Goal: Task Accomplishment & Management: Use online tool/utility

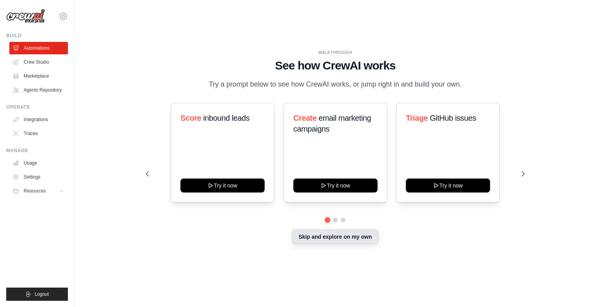
click at [342, 244] on div "Skip and explore on my own" at bounding box center [335, 237] width 379 height 15
click at [338, 244] on div "Skip and explore on my own" at bounding box center [335, 237] width 379 height 15
click at [341, 239] on button "Skip and explore on my own" at bounding box center [335, 236] width 87 height 15
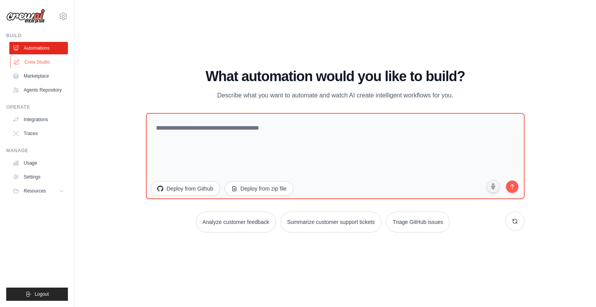
click at [42, 61] on link "Crew Studio" at bounding box center [39, 62] width 59 height 12
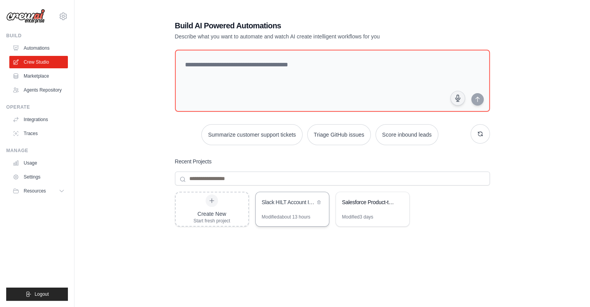
click at [296, 206] on div "Slack HILT Account ID Collector" at bounding box center [288, 202] width 53 height 9
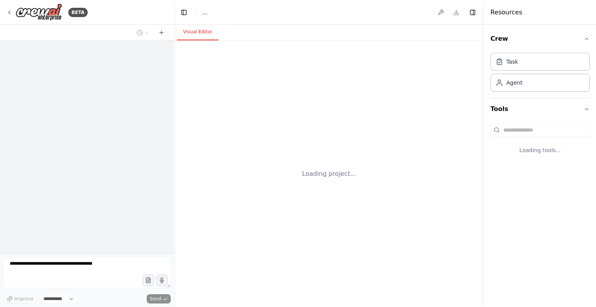
select select "****"
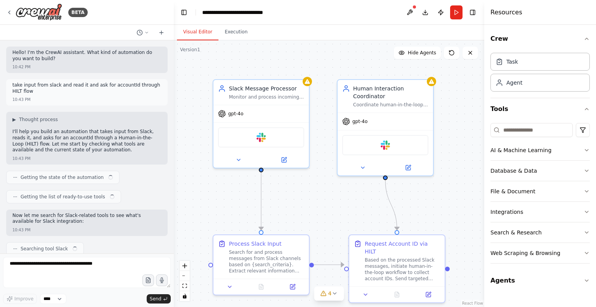
scroll to position [757, 0]
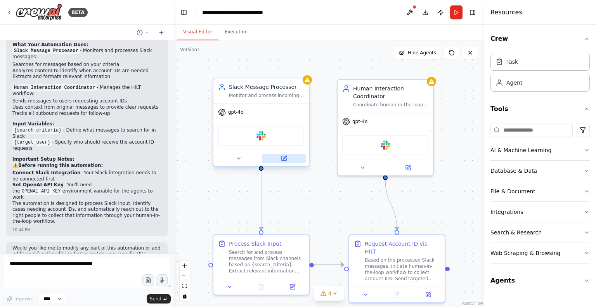
click at [286, 161] on icon at bounding box center [284, 158] width 6 height 6
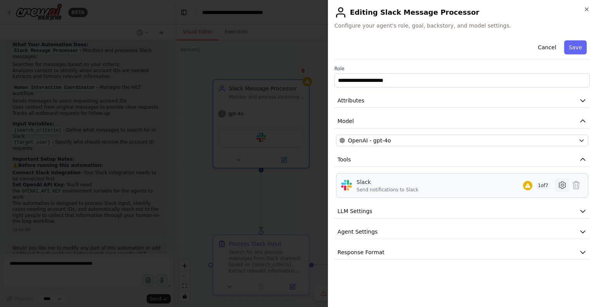
click at [562, 185] on icon at bounding box center [562, 185] width 2 height 2
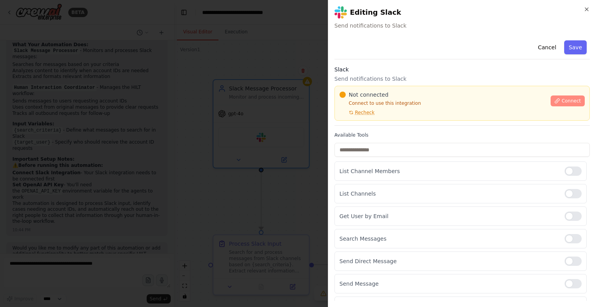
click at [557, 101] on button "Connect" at bounding box center [568, 100] width 34 height 11
click at [391, 87] on div "Not connected Connect to use this integration Recheck Connect" at bounding box center [461, 103] width 255 height 35
click at [385, 88] on div "Not connected Connect to use this integration Recheck Connect" at bounding box center [461, 103] width 255 height 35
click at [231, 122] on div at bounding box center [298, 153] width 596 height 307
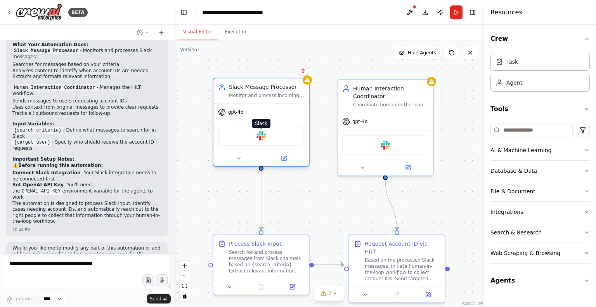
click at [260, 136] on img at bounding box center [261, 135] width 9 height 9
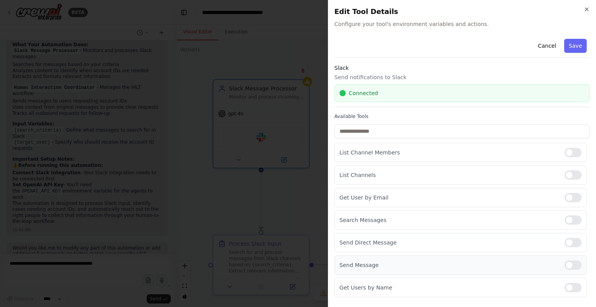
click at [570, 263] on div at bounding box center [573, 264] width 17 height 9
click at [572, 240] on div at bounding box center [573, 242] width 17 height 9
click at [575, 286] on div at bounding box center [573, 287] width 17 height 9
click at [569, 199] on div at bounding box center [573, 197] width 17 height 9
click at [582, 43] on button "Save" at bounding box center [575, 46] width 23 height 14
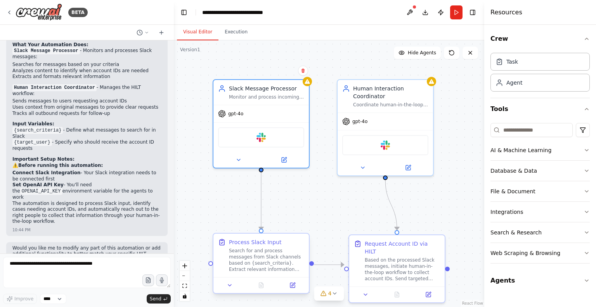
click at [267, 256] on div "Search for and process messages from Slack channels based on {search_criteria}.…" at bounding box center [266, 260] width 75 height 25
click at [409, 12] on button at bounding box center [410, 12] width 12 height 14
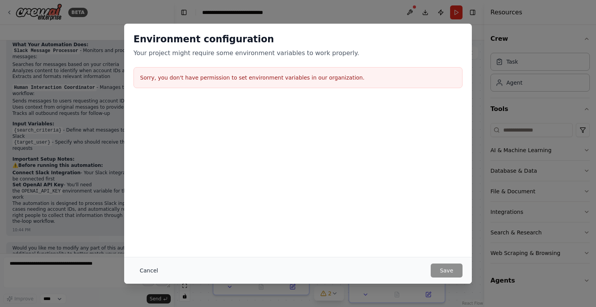
click at [153, 271] on button "Cancel" at bounding box center [148, 270] width 31 height 14
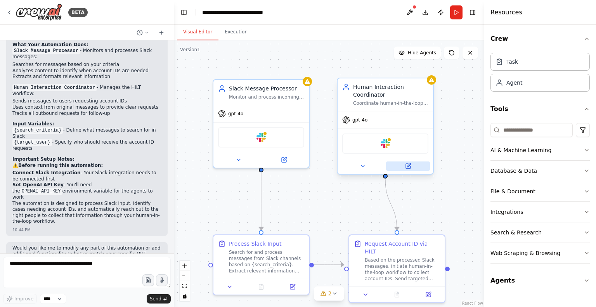
click at [406, 164] on icon at bounding box center [408, 166] width 5 height 5
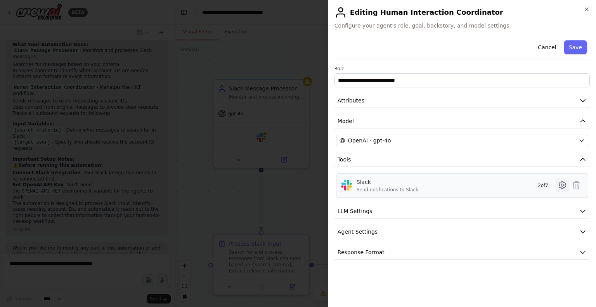
click at [561, 184] on icon at bounding box center [562, 184] width 9 height 9
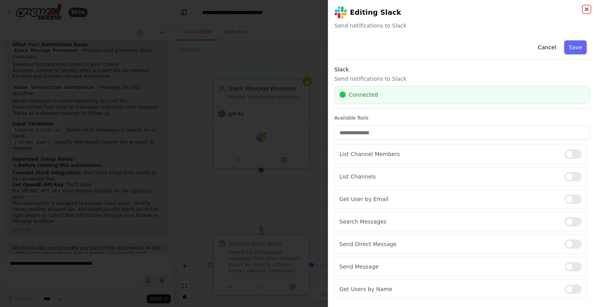
click at [587, 10] on icon "button" at bounding box center [587, 9] width 6 height 6
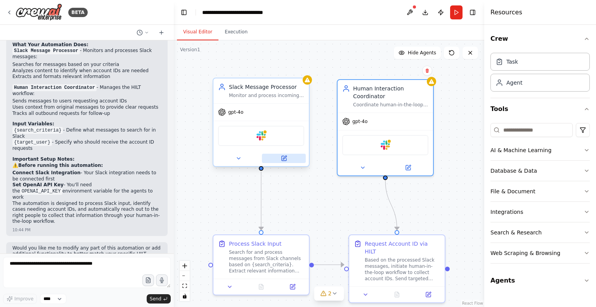
click at [283, 159] on icon at bounding box center [284, 158] width 5 height 5
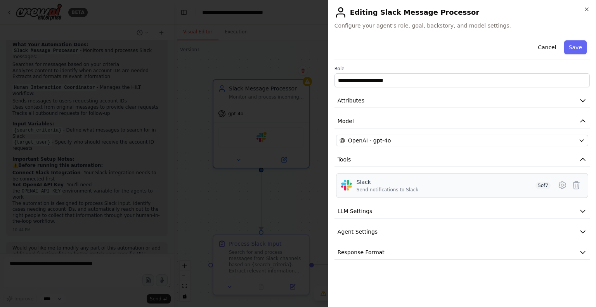
click at [410, 181] on div "Slack" at bounding box center [388, 182] width 62 height 8
click at [392, 212] on button "LLM Settings" at bounding box center [461, 211] width 255 height 14
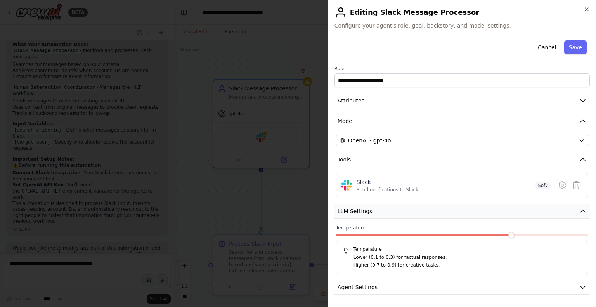
click at [392, 212] on button "LLM Settings" at bounding box center [461, 211] width 255 height 14
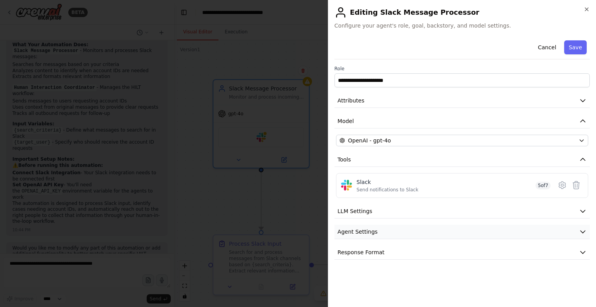
click at [389, 226] on button "Agent Settings" at bounding box center [461, 232] width 255 height 14
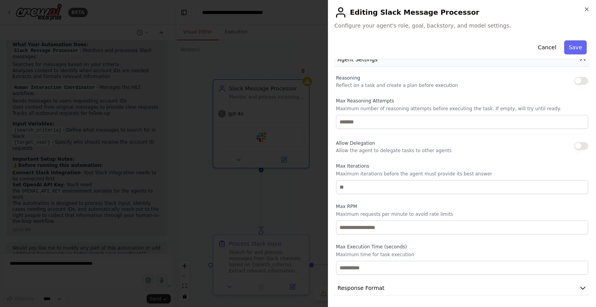
scroll to position [0, 0]
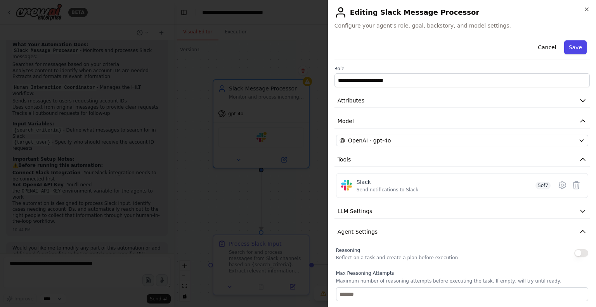
click at [572, 47] on button "Save" at bounding box center [575, 47] width 23 height 14
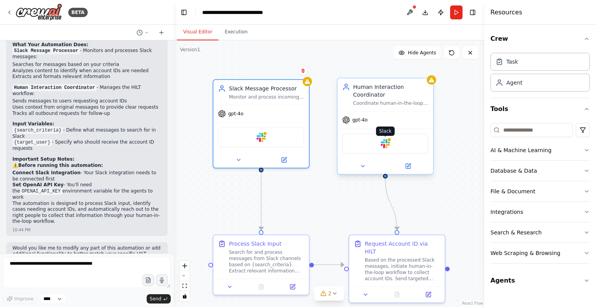
click at [386, 143] on img at bounding box center [385, 143] width 9 height 9
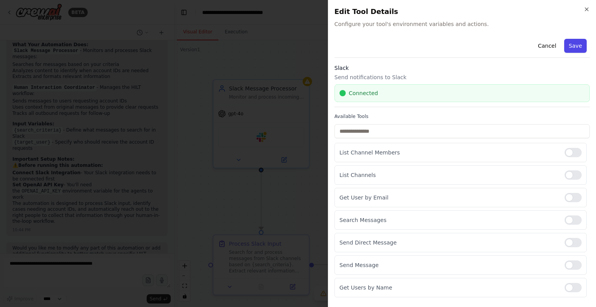
click at [574, 45] on button "Save" at bounding box center [575, 46] width 23 height 14
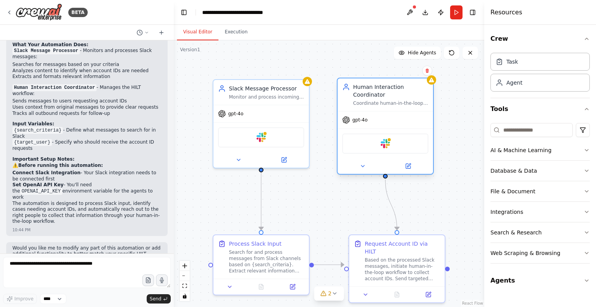
click at [377, 147] on div "Slack" at bounding box center [385, 143] width 86 height 20
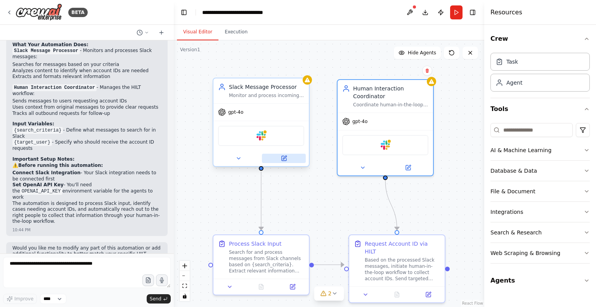
click at [287, 160] on button at bounding box center [284, 158] width 44 height 9
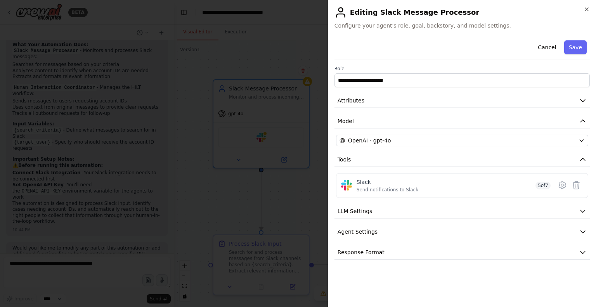
click at [295, 59] on div at bounding box center [298, 153] width 596 height 307
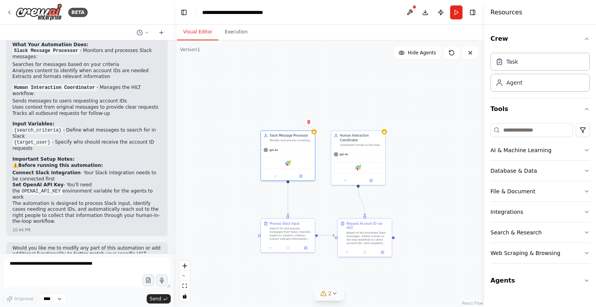
click at [331, 298] on button "2" at bounding box center [329, 293] width 30 height 14
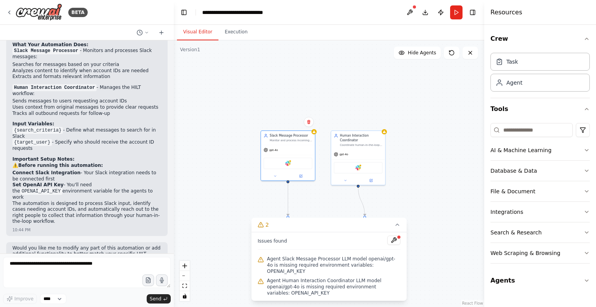
click at [367, 274] on span "Agent Slack Message Processor LLM model openai/gpt-4o is missing required envir…" at bounding box center [333, 265] width 133 height 19
click at [281, 154] on div "Slack" at bounding box center [288, 162] width 54 height 17
click at [454, 191] on div ".deletable-edge-delete-btn { width: 20px; height: 20px; border: 0px solid #ffff…" at bounding box center [329, 173] width 310 height 267
click at [400, 228] on icon at bounding box center [397, 225] width 6 height 6
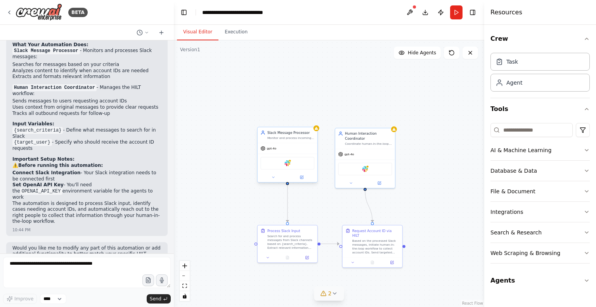
click at [293, 161] on div "Slack" at bounding box center [287, 163] width 54 height 13
click at [302, 177] on icon at bounding box center [302, 177] width 2 height 2
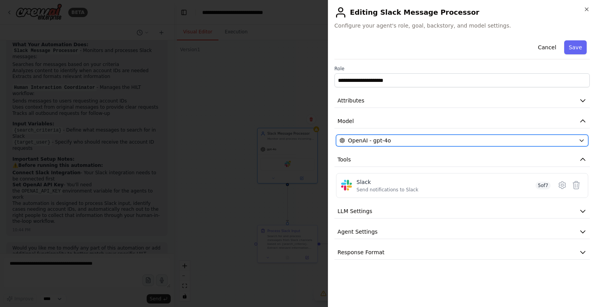
click at [435, 137] on div "OpenAI - gpt-4o" at bounding box center [458, 141] width 236 height 8
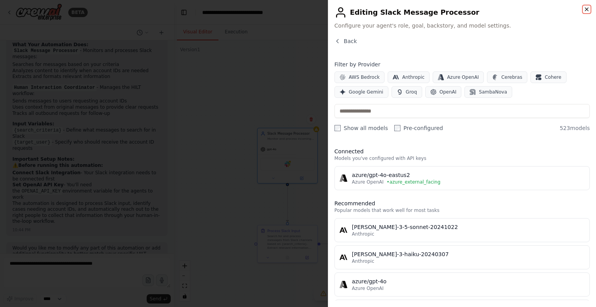
click at [586, 10] on icon "button" at bounding box center [586, 9] width 3 height 3
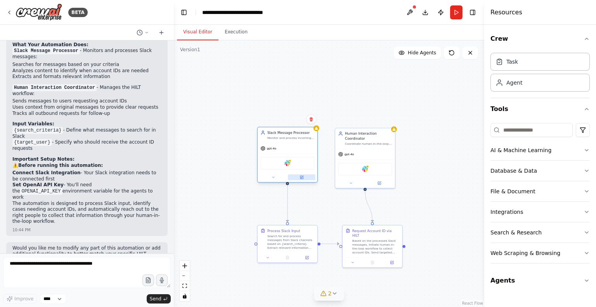
click at [303, 177] on icon at bounding box center [301, 177] width 3 height 3
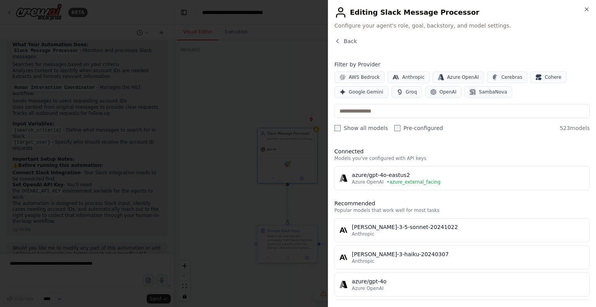
click at [345, 45] on div "Back" at bounding box center [461, 44] width 255 height 14
click at [346, 43] on span "Back" at bounding box center [350, 41] width 13 height 8
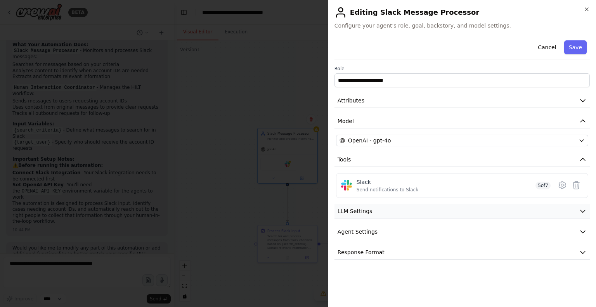
click at [432, 209] on button "LLM Settings" at bounding box center [461, 211] width 255 height 14
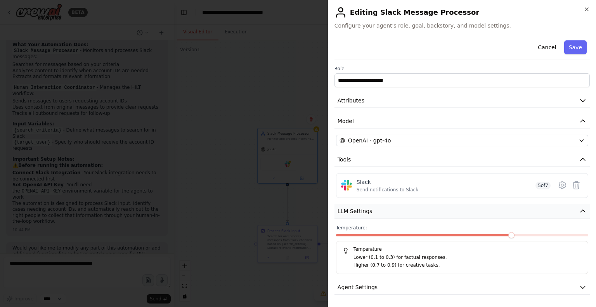
scroll to position [19, 0]
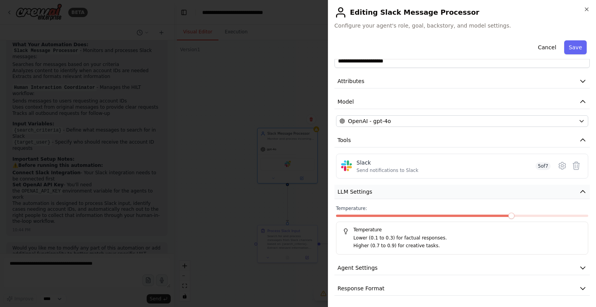
click at [470, 192] on button "LLM Settings" at bounding box center [461, 192] width 255 height 14
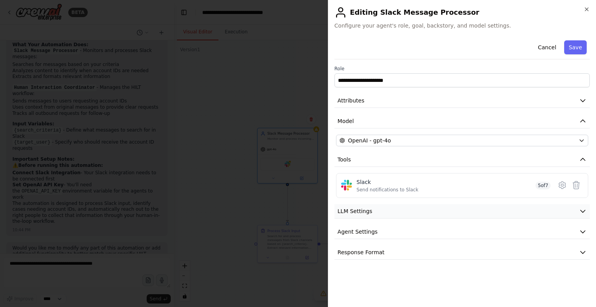
scroll to position [0, 0]
click at [424, 104] on button "Attributes" at bounding box center [461, 101] width 255 height 14
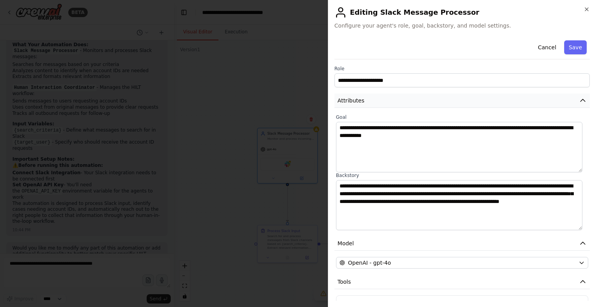
click at [424, 104] on button "Attributes" at bounding box center [461, 101] width 255 height 14
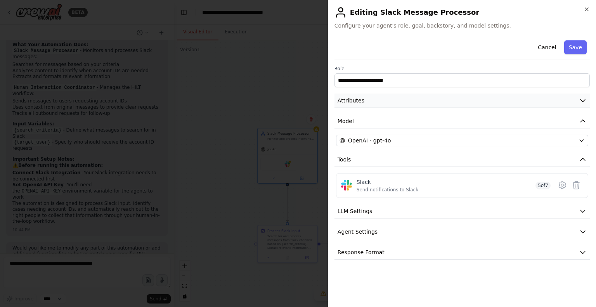
click at [424, 104] on button "Attributes" at bounding box center [461, 101] width 255 height 14
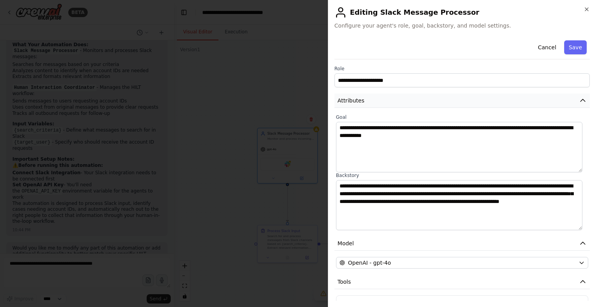
click at [424, 104] on button "Attributes" at bounding box center [461, 101] width 255 height 14
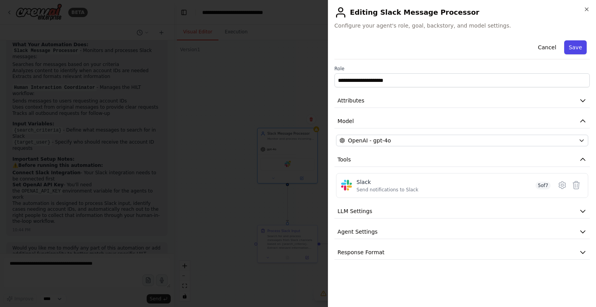
click at [575, 52] on button "Save" at bounding box center [575, 47] width 23 height 14
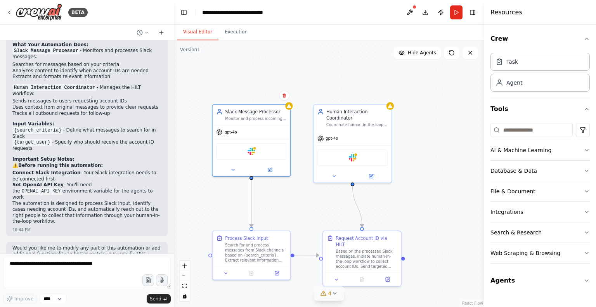
click at [334, 293] on icon at bounding box center [334, 293] width 6 height 6
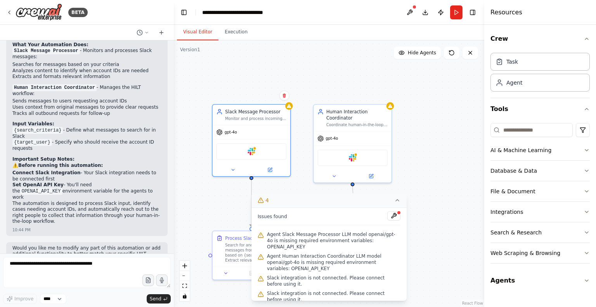
click at [338, 275] on span "Slack integration is not connected. Please connect before using it." at bounding box center [333, 281] width 133 height 12
click at [370, 172] on icon at bounding box center [371, 174] width 5 height 5
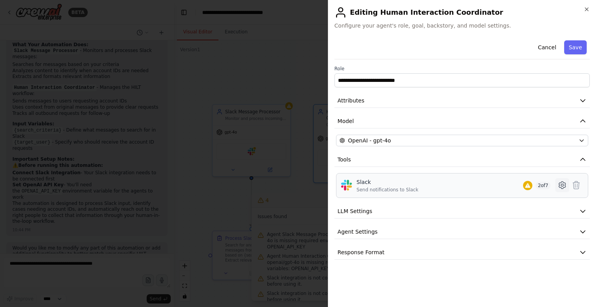
click at [564, 182] on icon at bounding box center [562, 184] width 9 height 9
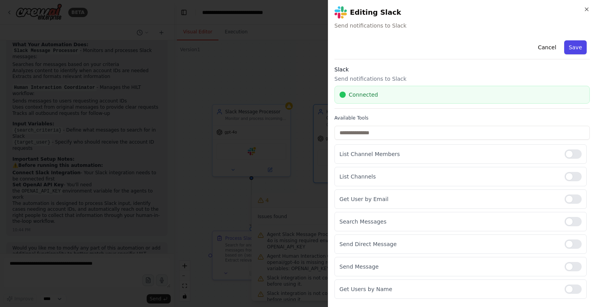
click at [571, 40] on button "Save" at bounding box center [575, 47] width 23 height 14
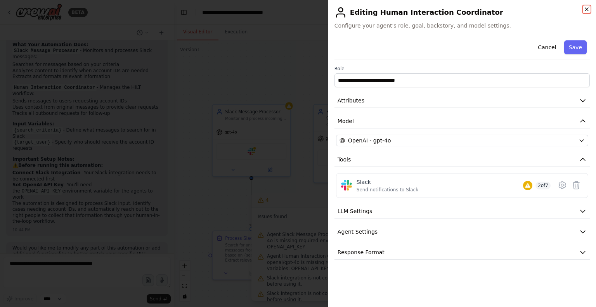
click at [586, 9] on icon "button" at bounding box center [587, 9] width 6 height 6
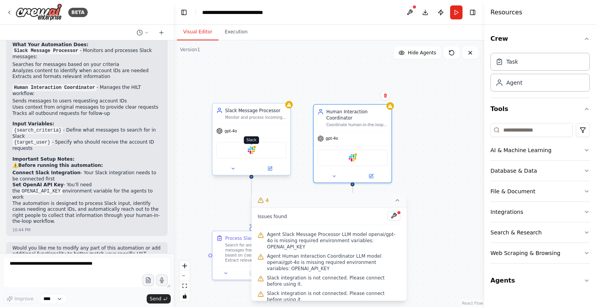
click at [254, 150] on img at bounding box center [252, 150] width 8 height 8
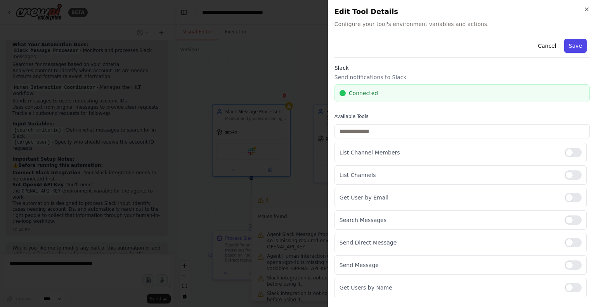
click at [576, 41] on button "Save" at bounding box center [575, 46] width 23 height 14
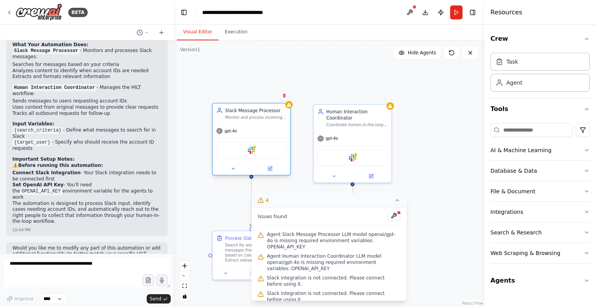
click at [250, 154] on div "Slack" at bounding box center [252, 150] width 70 height 16
click at [233, 171] on button at bounding box center [233, 169] width 36 height 8
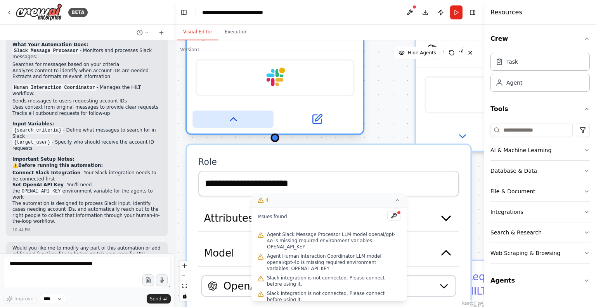
click at [232, 116] on icon at bounding box center [233, 119] width 12 height 12
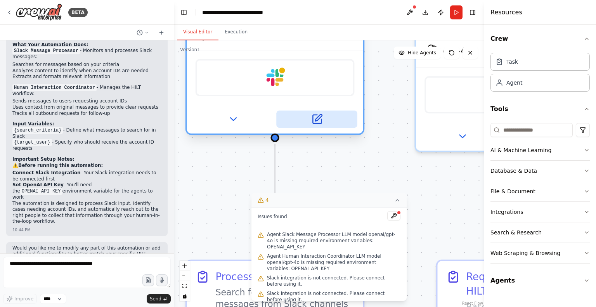
click at [318, 116] on icon at bounding box center [318, 117] width 7 height 7
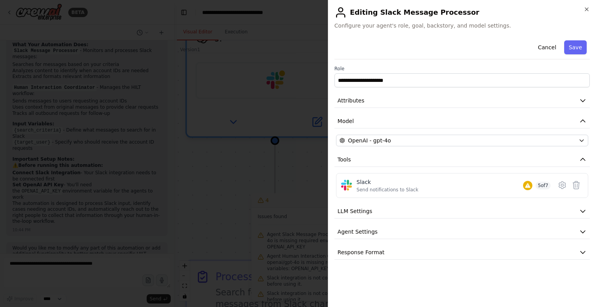
click at [303, 144] on div at bounding box center [298, 153] width 596 height 307
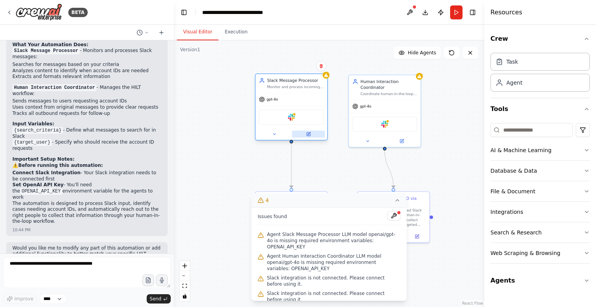
click at [314, 132] on button at bounding box center [308, 134] width 33 height 7
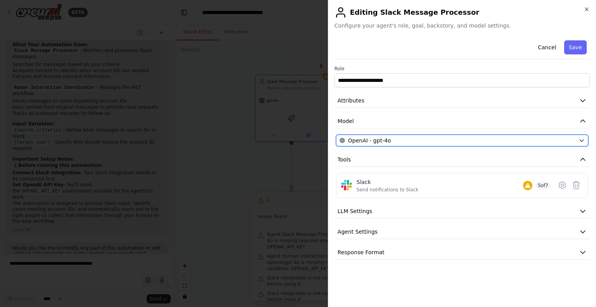
click at [378, 139] on span "OpenAI - gpt-4o" at bounding box center [369, 141] width 43 height 8
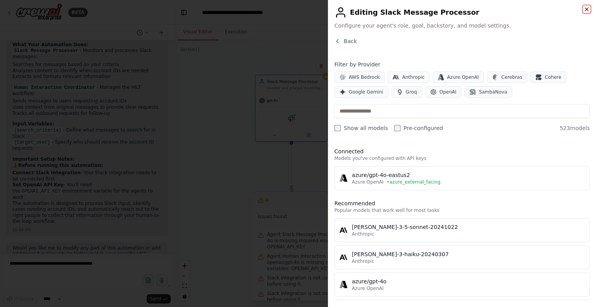
click at [585, 10] on icon "button" at bounding box center [586, 9] width 3 height 3
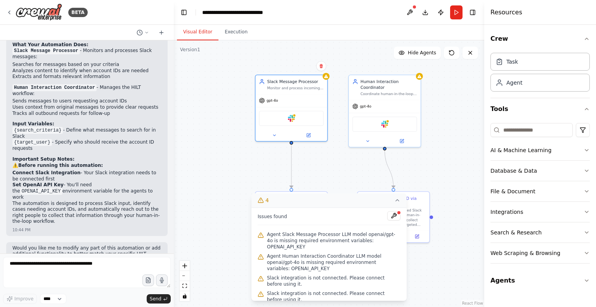
click at [397, 203] on icon at bounding box center [397, 200] width 6 height 6
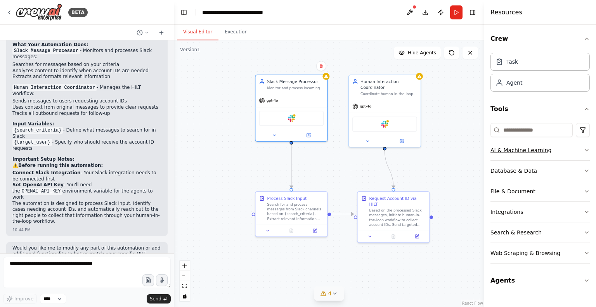
click at [568, 148] on button "AI & Machine Learning" at bounding box center [539, 150] width 99 height 20
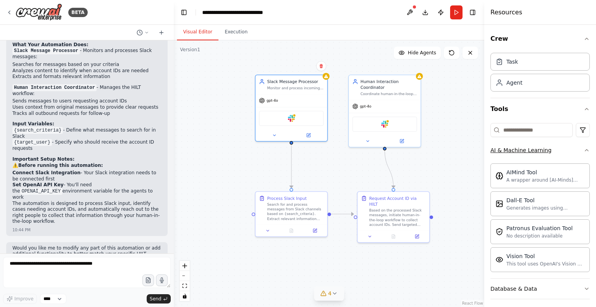
click at [568, 148] on button "AI & Machine Learning" at bounding box center [539, 150] width 99 height 20
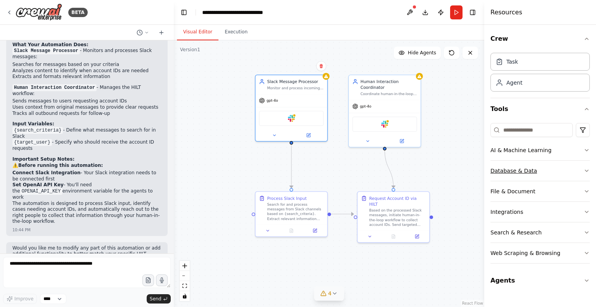
click at [565, 167] on button "Database & Data" at bounding box center [539, 171] width 99 height 20
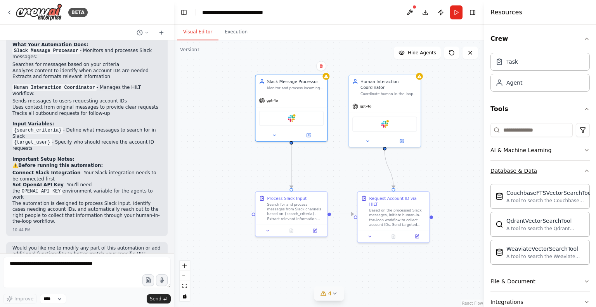
click at [565, 167] on button "Database & Data" at bounding box center [539, 171] width 99 height 20
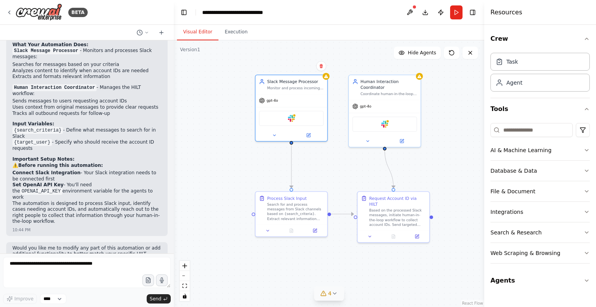
click at [62, 188] on code "OPENAI_API_KEY" at bounding box center [41, 191] width 42 height 7
click at [308, 102] on div "gpt-4o" at bounding box center [291, 99] width 72 height 13
click at [412, 12] on button at bounding box center [410, 12] width 12 height 14
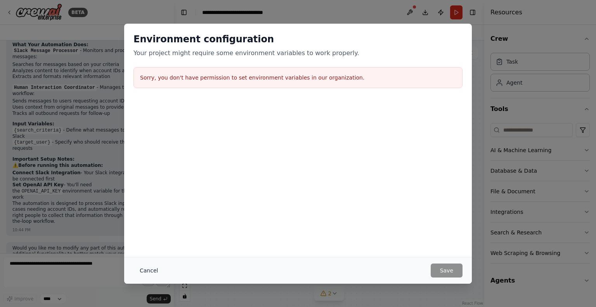
click at [146, 270] on button "Cancel" at bounding box center [148, 270] width 31 height 14
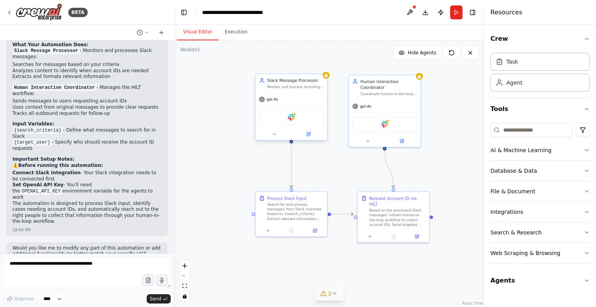
click at [291, 99] on div "gpt-4o" at bounding box center [291, 99] width 72 height 13
click at [295, 209] on div "Search for and process messages from Slack channels based on {search_criteria}.…" at bounding box center [295, 210] width 57 height 19
click at [311, 136] on button at bounding box center [308, 134] width 33 height 7
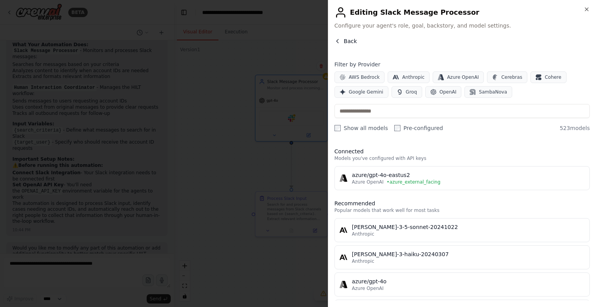
click at [339, 40] on icon "button" at bounding box center [337, 41] width 6 height 6
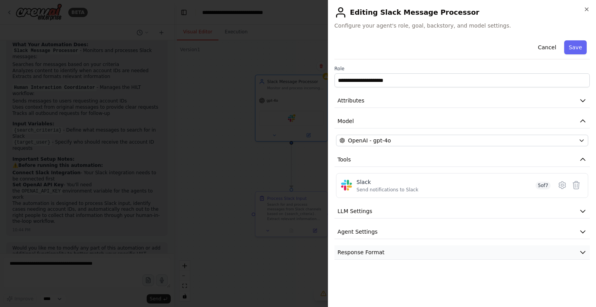
click at [399, 251] on button "Response Format" at bounding box center [461, 252] width 255 height 14
click at [400, 233] on button "Agent Settings" at bounding box center [461, 232] width 255 height 14
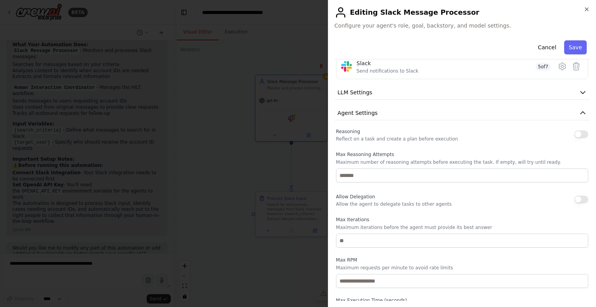
scroll to position [116, 0]
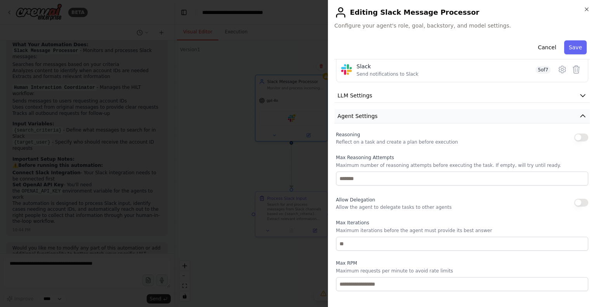
click at [408, 111] on button "Agent Settings" at bounding box center [461, 116] width 255 height 14
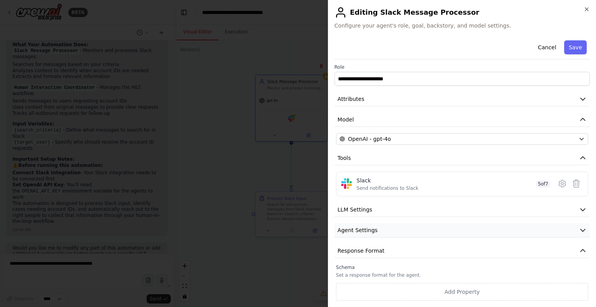
scroll to position [0, 0]
click at [388, 217] on button "LLM Settings" at bounding box center [461, 211] width 255 height 14
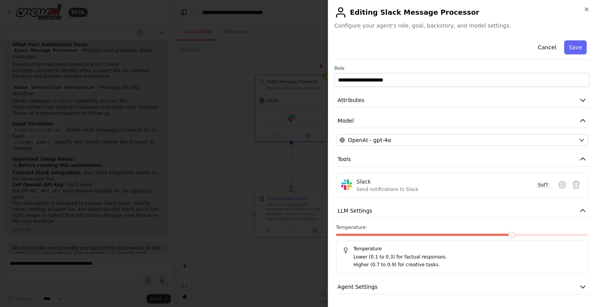
scroll to position [56, 0]
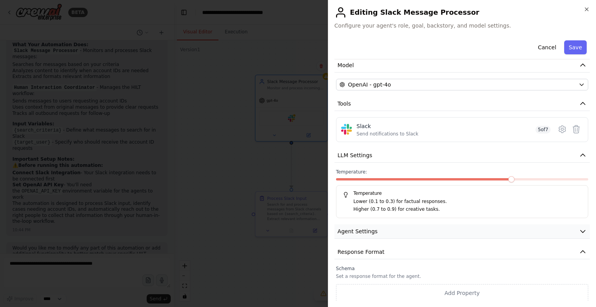
click at [425, 228] on button "Agent Settings" at bounding box center [461, 231] width 255 height 14
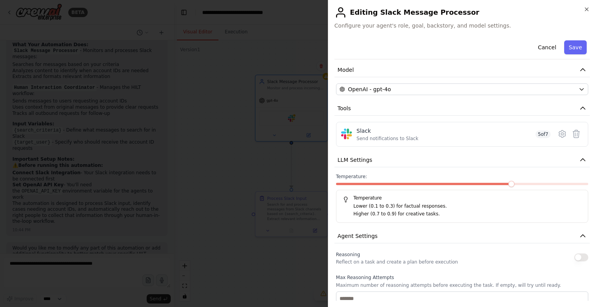
scroll to position [0, 0]
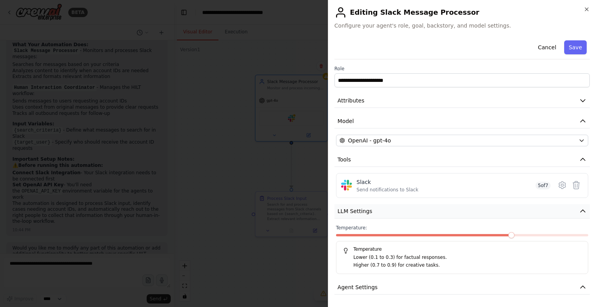
click at [579, 210] on icon "button" at bounding box center [583, 211] width 8 height 8
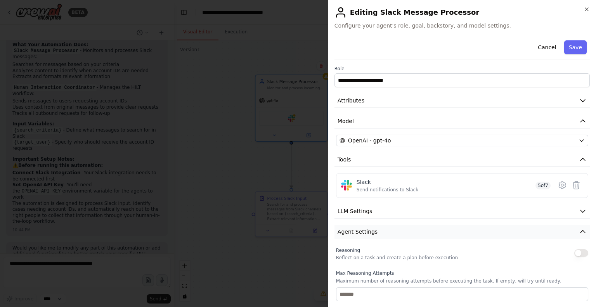
click at [579, 228] on icon "button" at bounding box center [583, 232] width 8 height 8
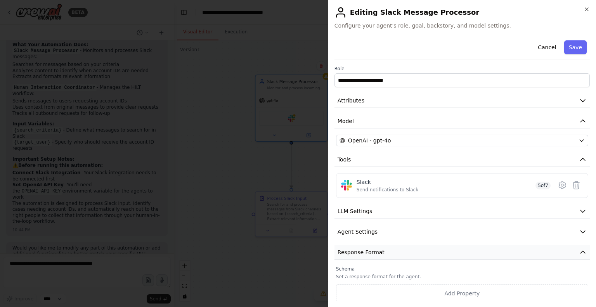
click at [579, 248] on icon "button" at bounding box center [583, 252] width 8 height 8
click at [565, 187] on icon at bounding box center [562, 184] width 9 height 9
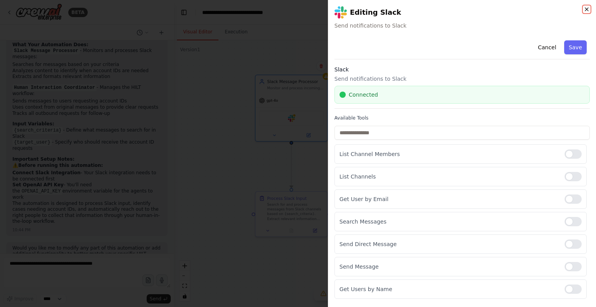
click at [589, 9] on icon "button" at bounding box center [587, 9] width 6 height 6
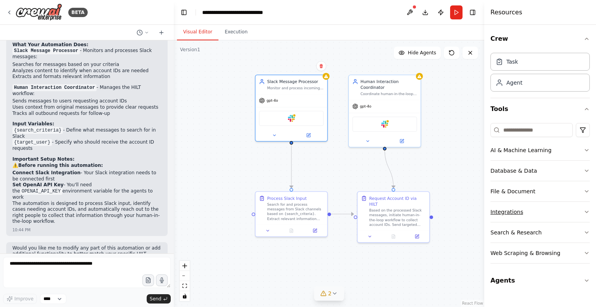
click at [554, 213] on button "Integrations" at bounding box center [539, 212] width 99 height 20
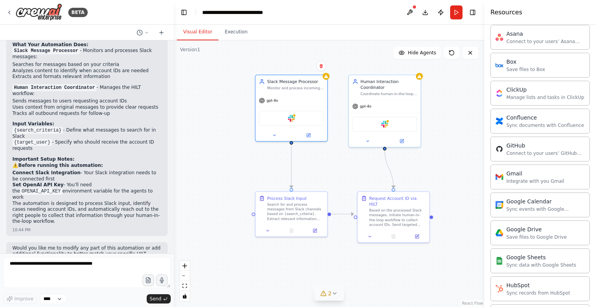
scroll to position [73, 0]
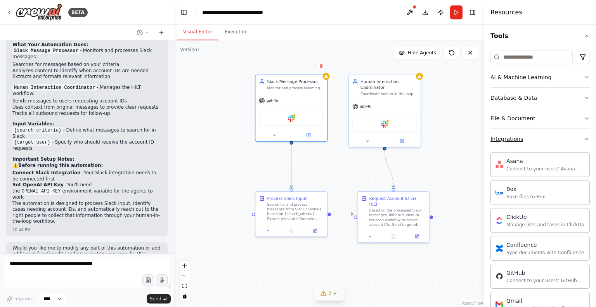
click at [549, 132] on button "Integrations" at bounding box center [539, 139] width 99 height 20
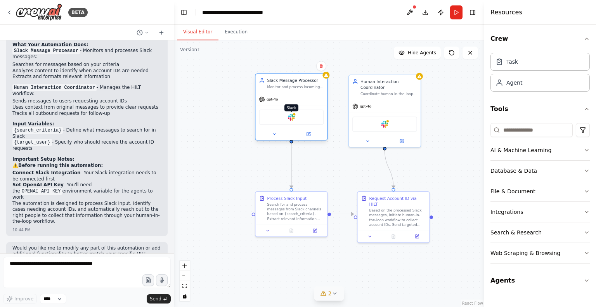
click at [292, 116] on img at bounding box center [291, 117] width 7 height 7
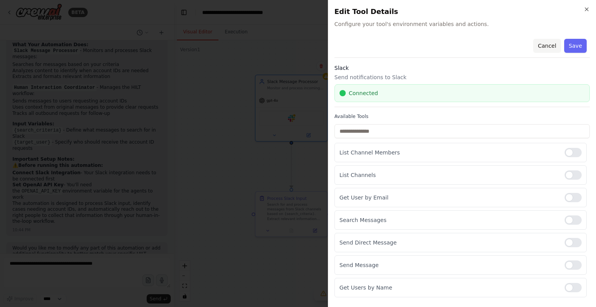
click at [555, 48] on button "Cancel" at bounding box center [547, 46] width 28 height 14
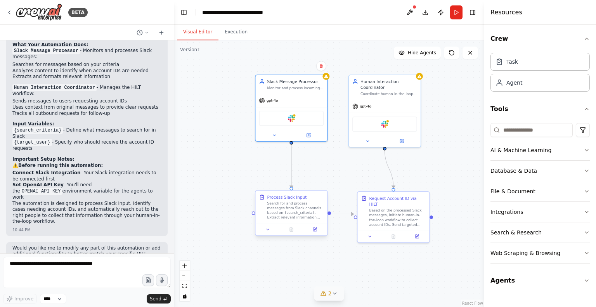
click at [289, 212] on div "Search for and process messages from Slack channels based on {search_criteria}.…" at bounding box center [295, 210] width 57 height 19
click at [539, 214] on button "Integrations" at bounding box center [539, 212] width 99 height 20
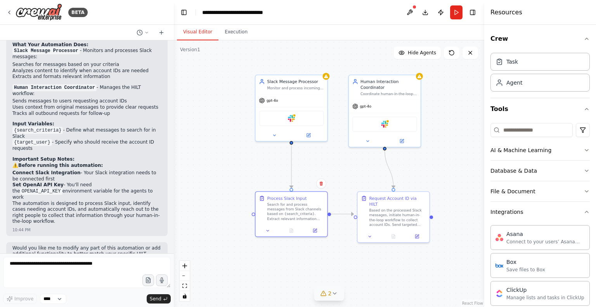
click at [330, 296] on span "2" at bounding box center [329, 293] width 3 height 8
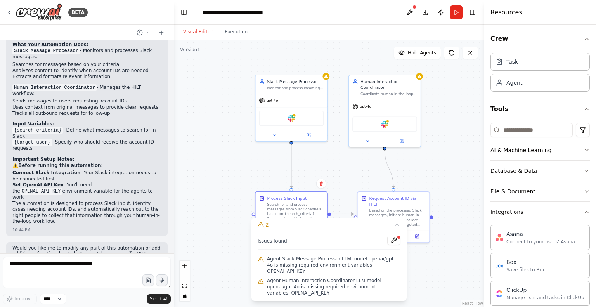
click at [334, 150] on div ".deletable-edge-delete-btn { width: 20px; height: 20px; border: 0px solid #ffff…" at bounding box center [329, 173] width 310 height 267
click at [394, 245] on button at bounding box center [393, 240] width 13 height 9
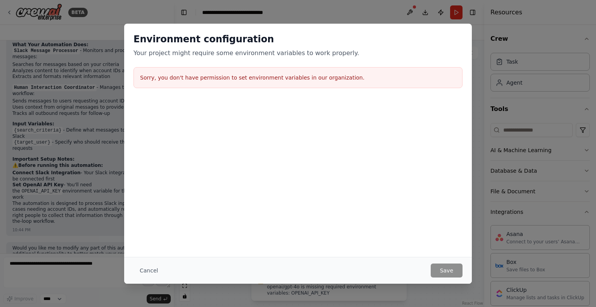
click at [265, 75] on h3 "Sorry, you don't have permission to set environment variables in our organizati…" at bounding box center [298, 78] width 316 height 8
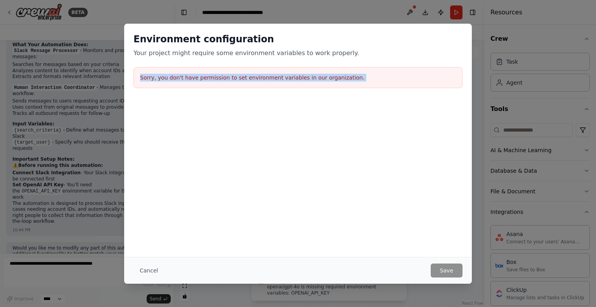
click at [265, 75] on h3 "Sorry, you don't have permission to set environment variables in our organizati…" at bounding box center [298, 78] width 316 height 8
click at [319, 153] on div "Environment configuration Your project might require some environment variables…" at bounding box center [298, 140] width 348 height 233
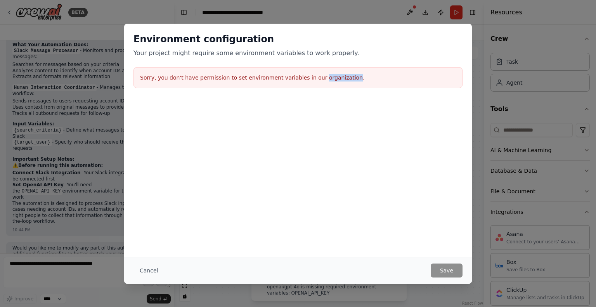
click at [319, 153] on div "Environment configuration Your project might require some environment variables…" at bounding box center [298, 140] width 348 height 233
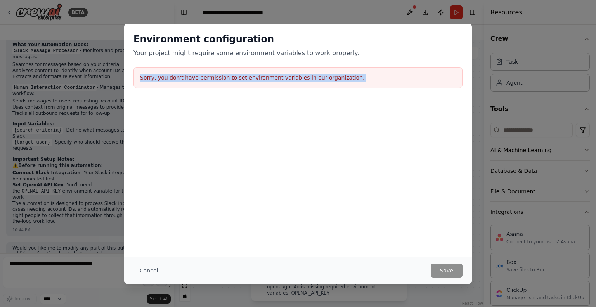
click at [319, 153] on div "Environment configuration Your project might require some environment variables…" at bounding box center [298, 140] width 348 height 233
click at [140, 263] on button "Cancel" at bounding box center [148, 270] width 31 height 14
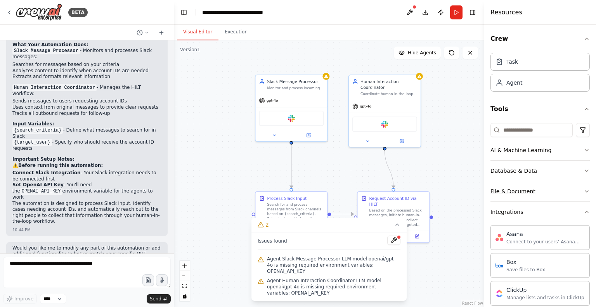
click at [560, 191] on button "File & Document" at bounding box center [539, 191] width 99 height 20
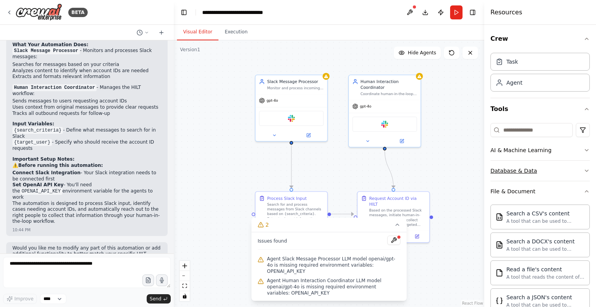
click at [560, 162] on button "Database & Data" at bounding box center [539, 171] width 99 height 20
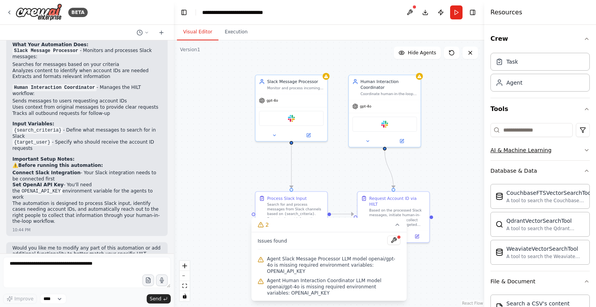
click at [565, 151] on button "AI & Machine Learning" at bounding box center [539, 150] width 99 height 20
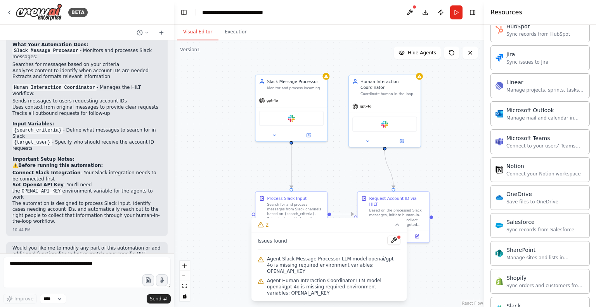
scroll to position [1043, 0]
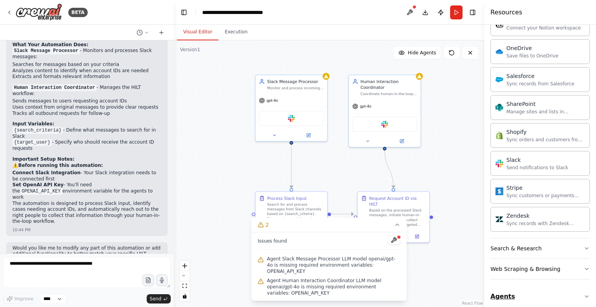
click at [576, 290] on button "Agents" at bounding box center [539, 297] width 99 height 22
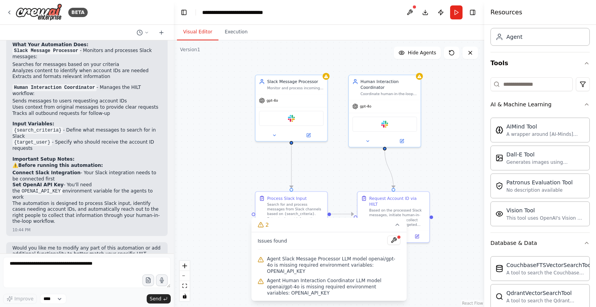
scroll to position [0, 0]
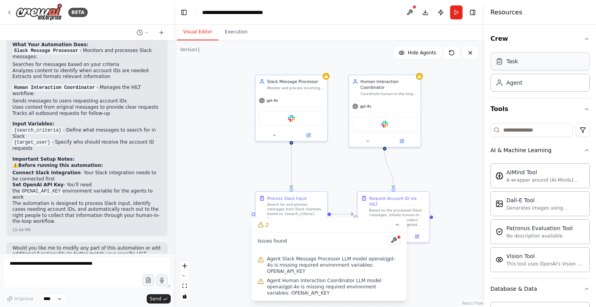
click at [523, 53] on div "Task" at bounding box center [539, 61] width 99 height 18
click at [523, 57] on div "Task" at bounding box center [539, 61] width 99 height 18
click at [522, 88] on div "Agent" at bounding box center [539, 82] width 99 height 18
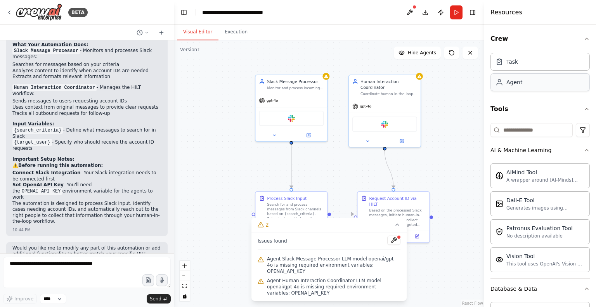
click at [522, 88] on div "Agent" at bounding box center [539, 82] width 99 height 18
drag, startPoint x: 522, startPoint y: 88, endPoint x: 525, endPoint y: 76, distance: 12.4
click at [525, 76] on div "Agent" at bounding box center [539, 82] width 99 height 18
click at [568, 146] on button "AI & Machine Learning" at bounding box center [539, 150] width 99 height 20
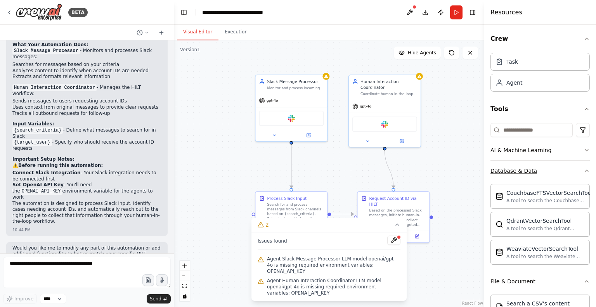
click at [554, 168] on button "Database & Data" at bounding box center [539, 171] width 99 height 20
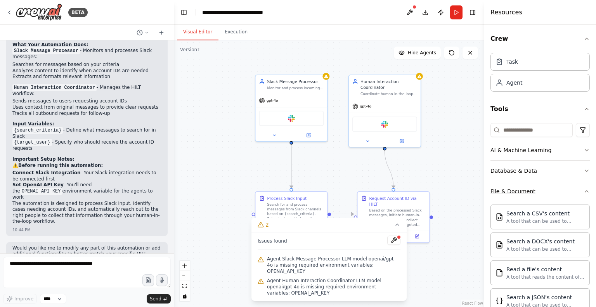
click at [551, 187] on button "File & Document" at bounding box center [539, 191] width 99 height 20
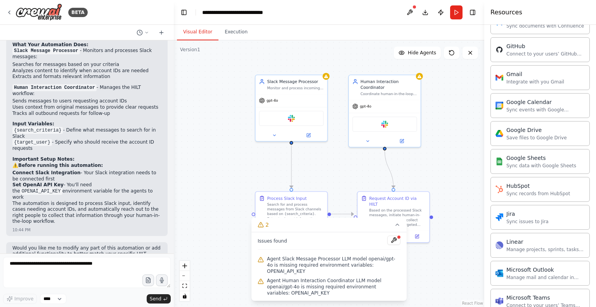
scroll to position [305, 0]
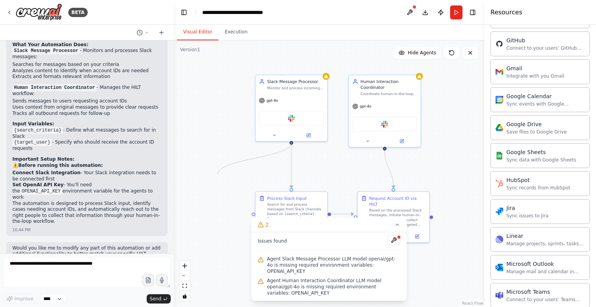
drag, startPoint x: 291, startPoint y: 142, endPoint x: 218, endPoint y: 174, distance: 80.3
click at [218, 174] on div ".deletable-edge-delete-btn { width: 20px; height: 20px; border: 0px solid #ffff…" at bounding box center [329, 173] width 310 height 267
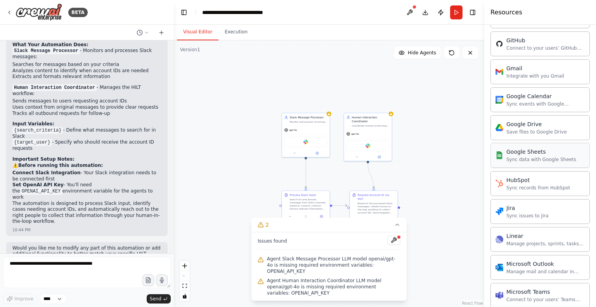
click at [541, 156] on div "Sync data with Google Sheets" at bounding box center [541, 159] width 70 height 6
click at [538, 130] on div "Save files to Google Drive" at bounding box center [536, 131] width 61 height 6
click at [326, 289] on span "Agent Human Interaction Coordinator LLM model openai/gpt-4o is missing required…" at bounding box center [333, 286] width 133 height 19
click at [397, 228] on icon at bounding box center [397, 225] width 6 height 6
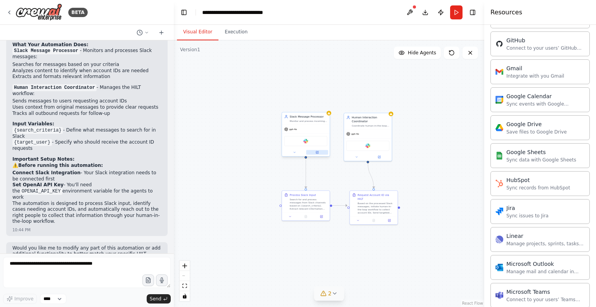
click at [315, 152] on button at bounding box center [317, 152] width 22 height 5
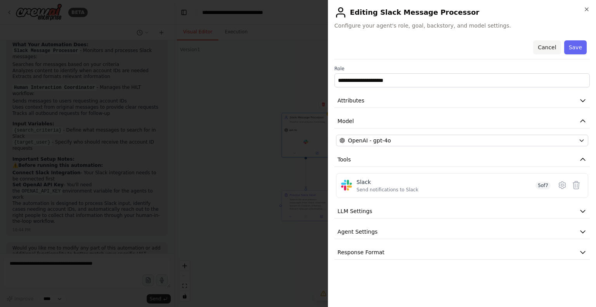
click at [548, 45] on button "Cancel" at bounding box center [547, 47] width 28 height 14
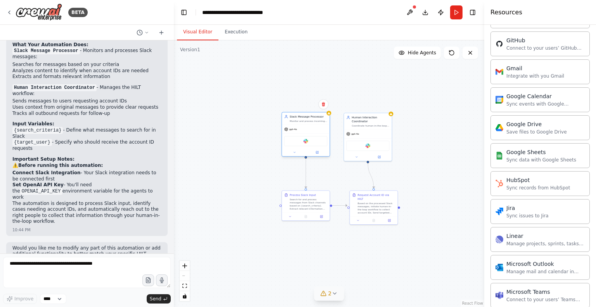
click at [306, 143] on div "Slack" at bounding box center [305, 141] width 43 height 10
click at [315, 155] on div at bounding box center [306, 153] width 48 height 8
click at [318, 151] on icon at bounding box center [316, 152] width 3 height 3
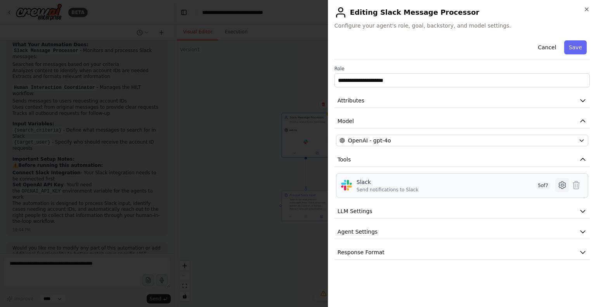
click at [560, 183] on icon at bounding box center [562, 184] width 9 height 9
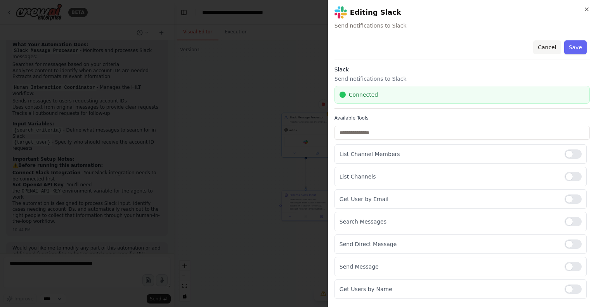
click at [553, 40] on button "Cancel" at bounding box center [547, 47] width 28 height 14
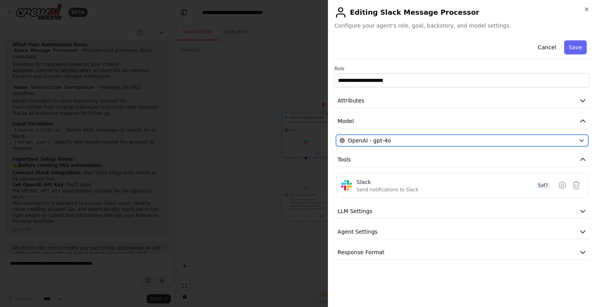
click at [461, 140] on div "OpenAI - gpt-4o" at bounding box center [458, 141] width 236 height 8
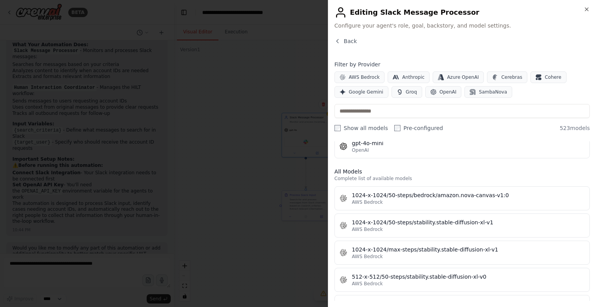
scroll to position [0, 0]
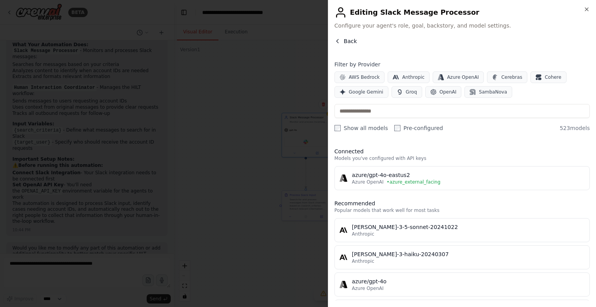
click at [336, 43] on icon "button" at bounding box center [337, 41] width 6 height 6
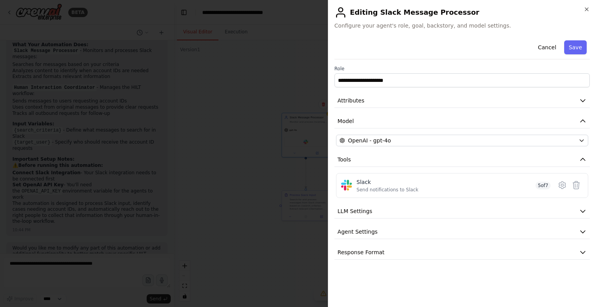
click at [286, 75] on div at bounding box center [298, 153] width 596 height 307
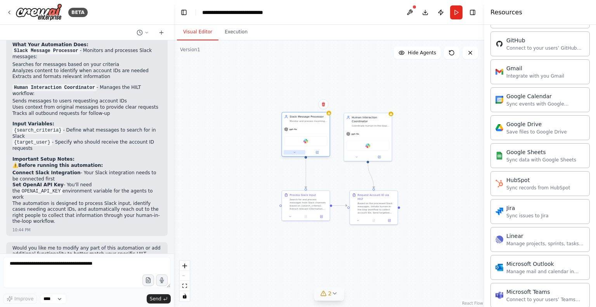
click at [297, 154] on button at bounding box center [295, 152] width 22 height 5
drag, startPoint x: 416, startPoint y: 12, endPoint x: 336, endPoint y: 295, distance: 293.7
click at [336, 295] on main "**********" at bounding box center [329, 153] width 310 height 307
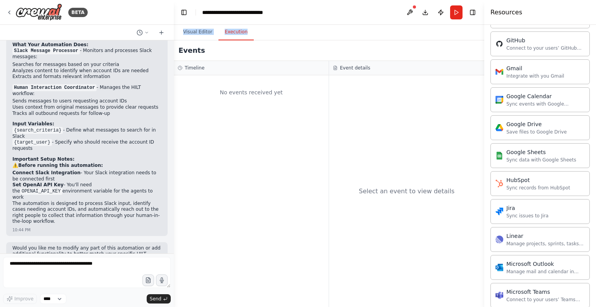
click at [232, 37] on button "Execution" at bounding box center [235, 32] width 35 height 16
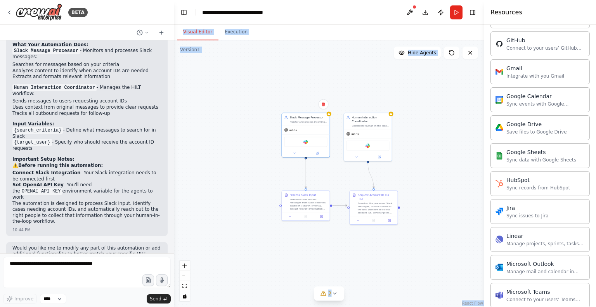
click at [201, 28] on button "Visual Editor" at bounding box center [198, 32] width 42 height 16
click at [312, 126] on div "gpt-4o" at bounding box center [306, 129] width 48 height 9
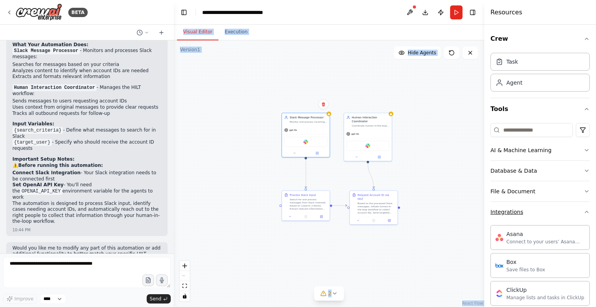
click at [584, 211] on icon "button" at bounding box center [587, 212] width 6 height 6
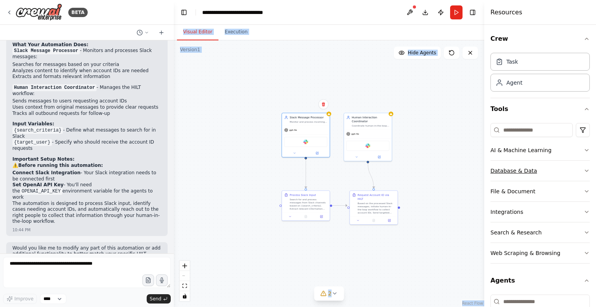
scroll to position [127, 0]
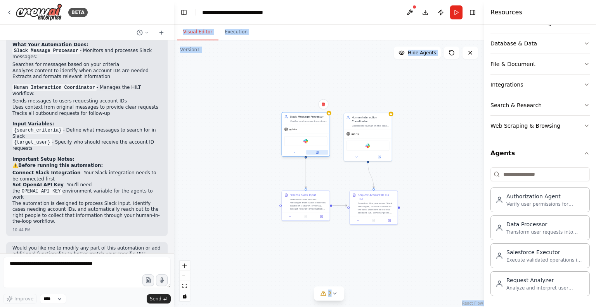
click at [318, 151] on icon at bounding box center [316, 152] width 3 height 3
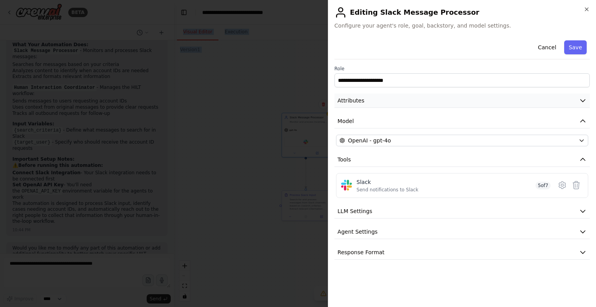
click at [360, 99] on span "Attributes" at bounding box center [351, 101] width 27 height 8
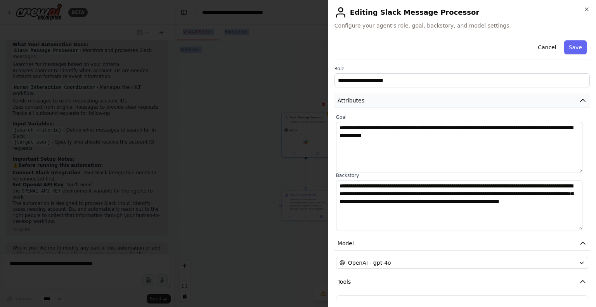
click at [382, 104] on button "Attributes" at bounding box center [461, 101] width 255 height 14
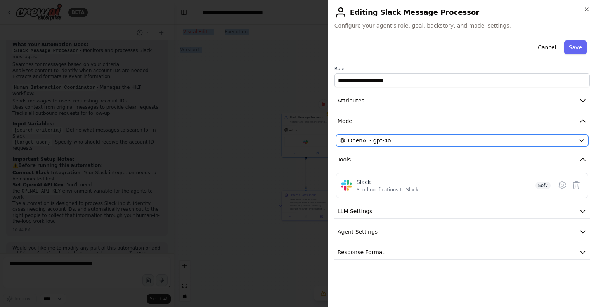
click at [371, 143] on span "OpenAI - gpt-4o" at bounding box center [369, 141] width 43 height 8
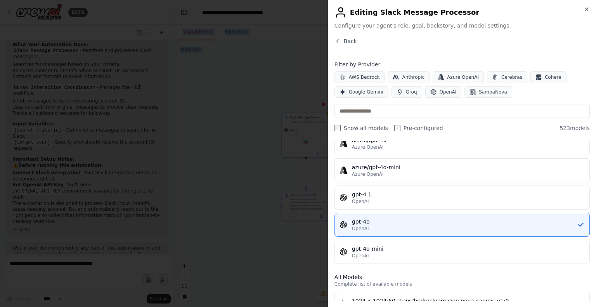
scroll to position [142, 0]
click at [380, 225] on div "OpenAI" at bounding box center [464, 228] width 225 height 6
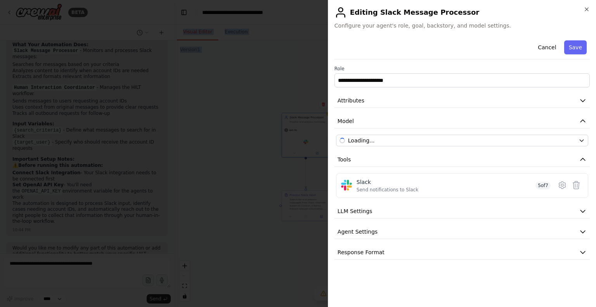
click at [380, 223] on div "**********" at bounding box center [461, 148] width 255 height 222
click at [526, 230] on button "Agent Settings" at bounding box center [461, 232] width 255 height 14
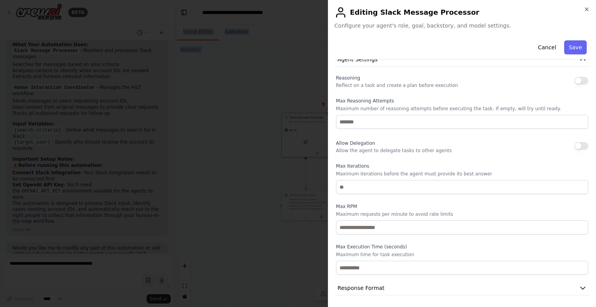
scroll to position [116, 0]
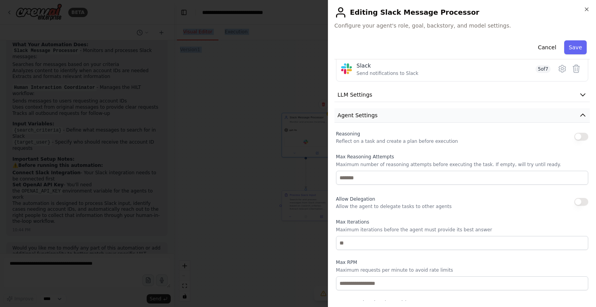
click at [570, 114] on button "Agent Settings" at bounding box center [461, 115] width 255 height 14
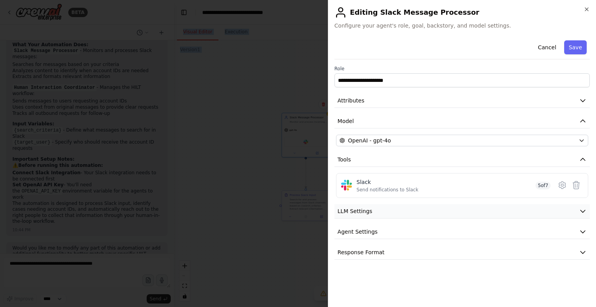
click at [553, 211] on button "LLM Settings" at bounding box center [461, 211] width 255 height 14
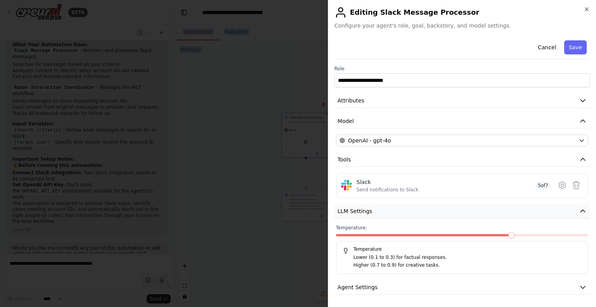
scroll to position [19, 0]
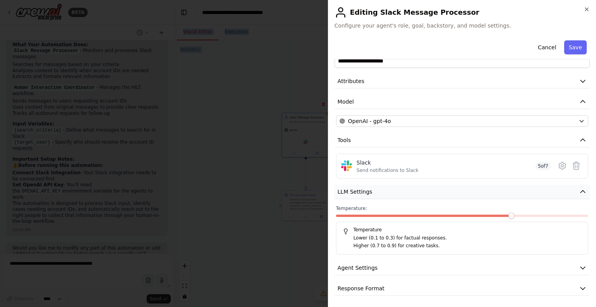
click at [567, 191] on button "LLM Settings" at bounding box center [461, 192] width 255 height 14
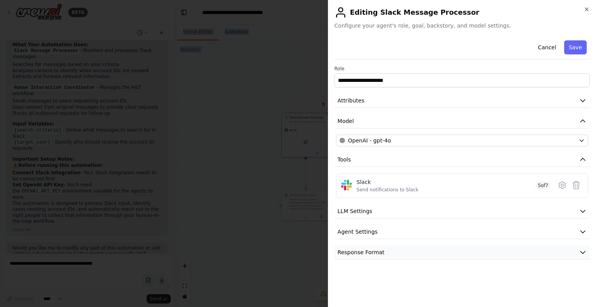
click at [559, 253] on button "Response Format" at bounding box center [461, 252] width 255 height 14
click at [570, 51] on button "Save" at bounding box center [575, 47] width 23 height 14
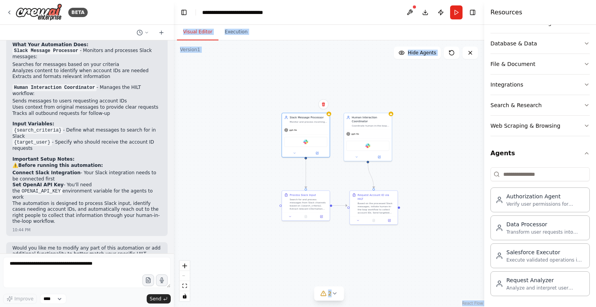
click at [402, 258] on div ".deletable-edge-delete-btn { width: 20px; height: 20px; border: 0px solid #ffff…" at bounding box center [329, 173] width 310 height 267
click at [441, 12] on button "Publish" at bounding box center [441, 12] width 12 height 14
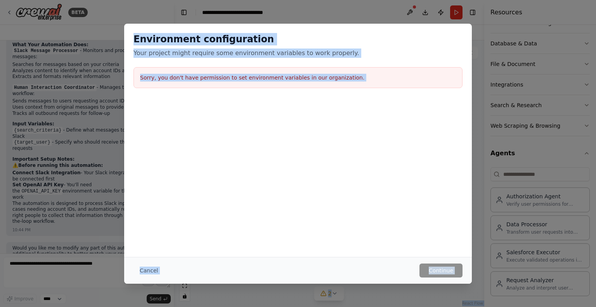
click at [204, 57] on p "Your project might require some environment variables to work properly." at bounding box center [297, 53] width 329 height 9
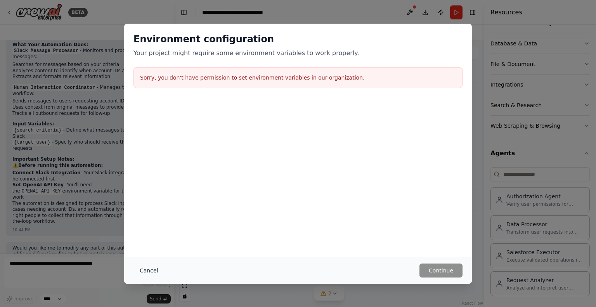
click at [154, 269] on button "Cancel" at bounding box center [148, 270] width 31 height 14
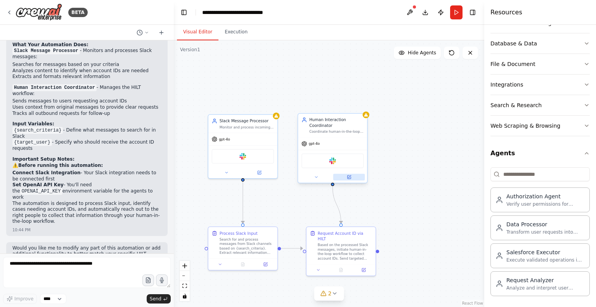
click at [353, 176] on button at bounding box center [349, 177] width 32 height 7
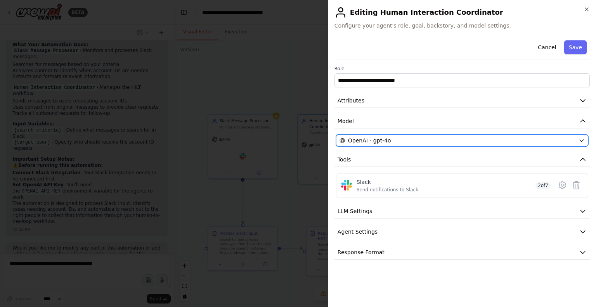
click at [438, 139] on div "OpenAI - gpt-4o" at bounding box center [458, 141] width 236 height 8
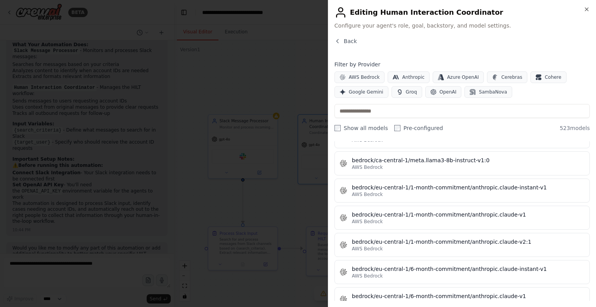
scroll to position [0, 0]
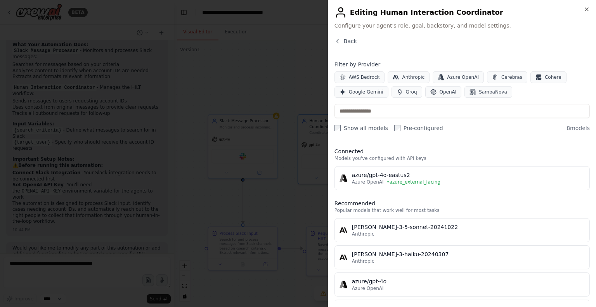
click at [475, 132] on div "Back Filter by Provider AWS Bedrock Anthropic Azure OpenAI Cerebras Cohere Goog…" at bounding box center [461, 168] width 255 height 263
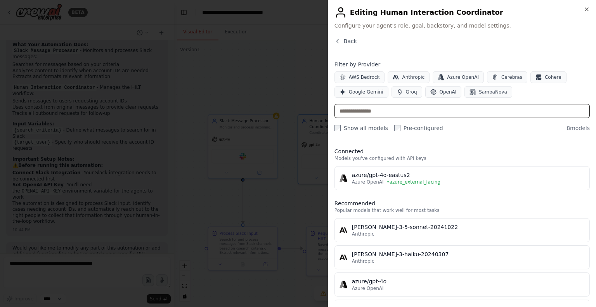
click at [480, 113] on input "text" at bounding box center [461, 111] width 255 height 14
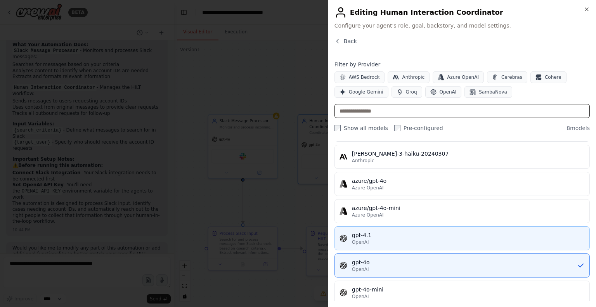
scroll to position [101, 0]
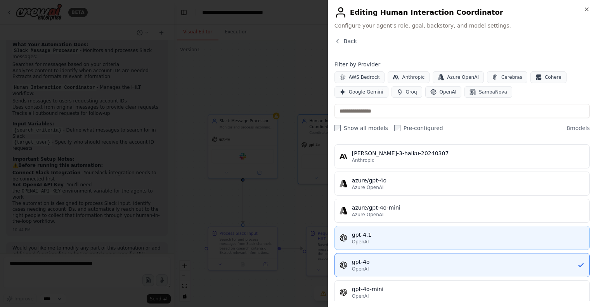
click at [378, 239] on div "OpenAI" at bounding box center [468, 242] width 233 height 6
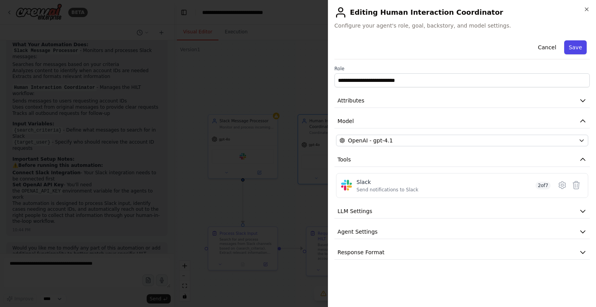
click at [572, 51] on button "Save" at bounding box center [575, 47] width 23 height 14
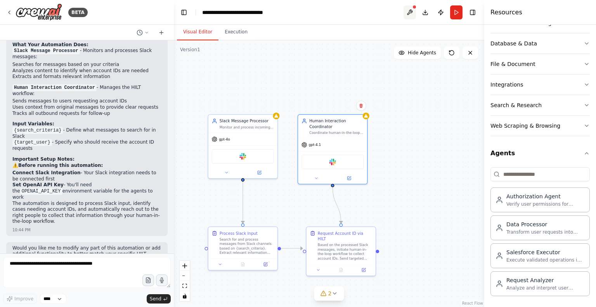
click at [412, 15] on button at bounding box center [410, 12] width 12 height 14
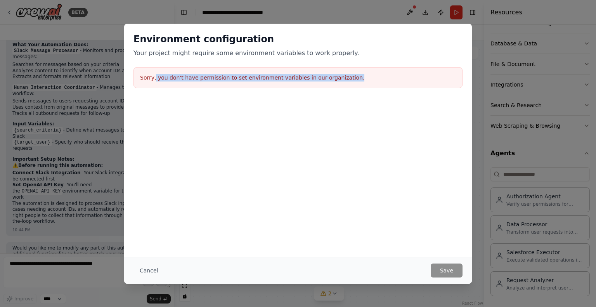
drag, startPoint x: 154, startPoint y: 79, endPoint x: 367, endPoint y: 68, distance: 212.9
click at [367, 68] on div "Sorry, you don't have permission to set environment variables in our organizati…" at bounding box center [297, 77] width 329 height 21
copy h3 "you don't have permission to set environment variables in our organization."
click at [146, 273] on button "Cancel" at bounding box center [148, 270] width 31 height 14
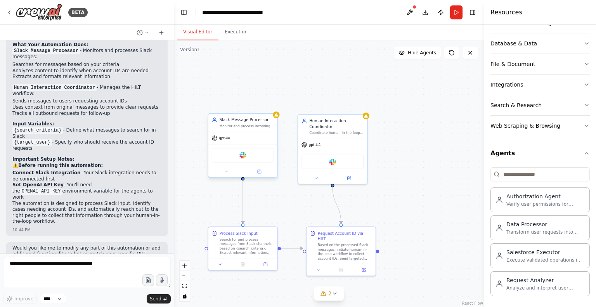
click at [221, 139] on span "gpt-4o" at bounding box center [224, 138] width 11 height 5
click at [552, 47] on button "Database & Data" at bounding box center [539, 43] width 99 height 20
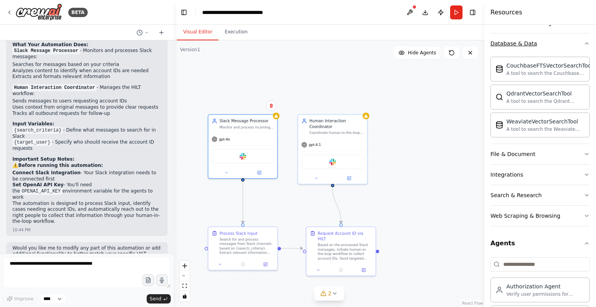
scroll to position [0, 0]
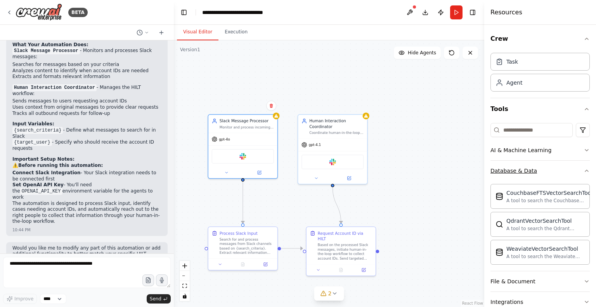
click at [545, 169] on button "Database & Data" at bounding box center [539, 171] width 99 height 20
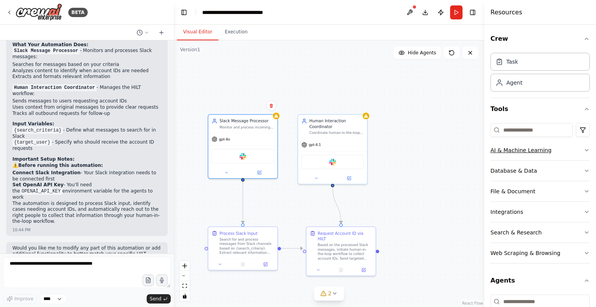
click at [549, 158] on button "AI & Machine Learning" at bounding box center [539, 150] width 99 height 20
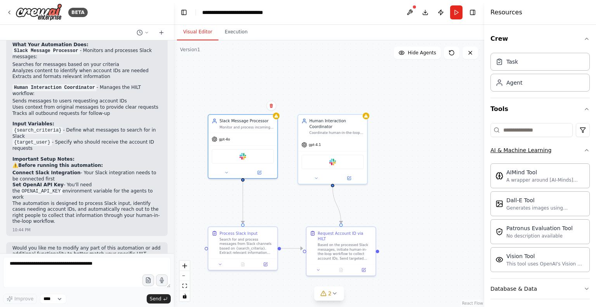
click at [549, 158] on button "AI & Machine Learning" at bounding box center [539, 150] width 99 height 20
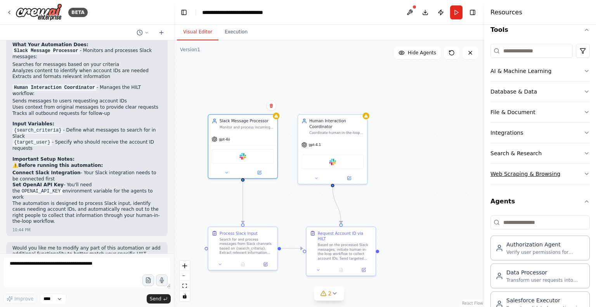
scroll to position [81, 0]
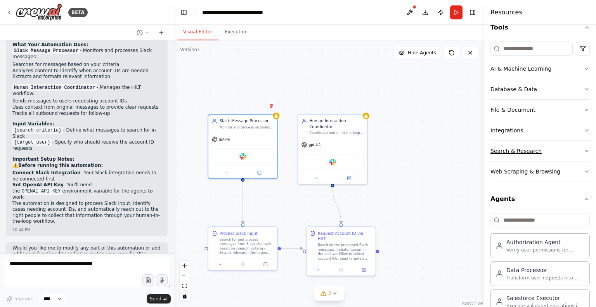
click at [557, 149] on button "Search & Research" at bounding box center [539, 151] width 99 height 20
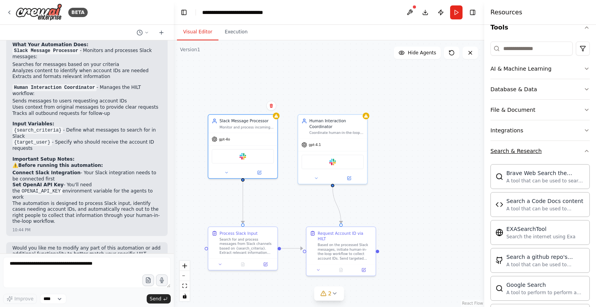
click at [557, 149] on button "Search & Research" at bounding box center [539, 151] width 99 height 20
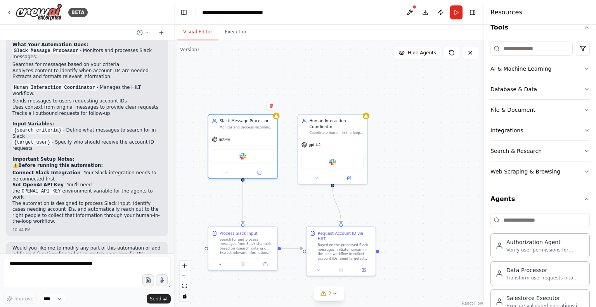
click at [379, 210] on div ".deletable-edge-delete-btn { width: 20px; height: 20px; border: 0px solid #ffff…" at bounding box center [329, 173] width 310 height 267
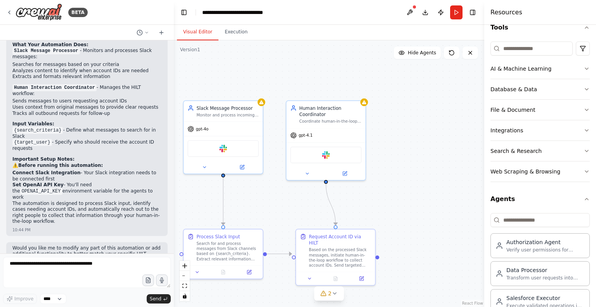
click at [379, 210] on div ".deletable-edge-delete-btn { width: 20px; height: 20px; border: 0px solid #ffff…" at bounding box center [329, 173] width 310 height 267
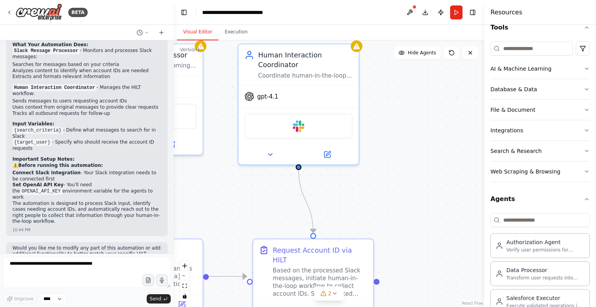
drag, startPoint x: 420, startPoint y: 100, endPoint x: 405, endPoint y: 87, distance: 20.1
click at [405, 87] on div ".deletable-edge-delete-btn { width: 20px; height: 20px; border: 0px solid #ffff…" at bounding box center [329, 173] width 310 height 267
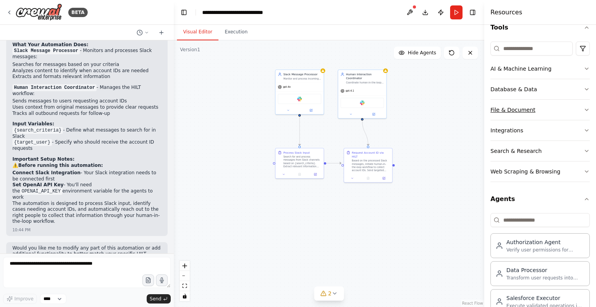
scroll to position [0, 0]
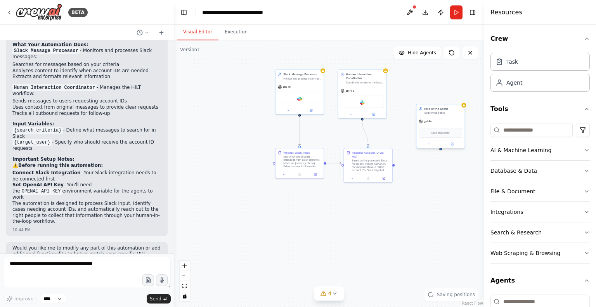
click at [444, 123] on div "gpt-4o" at bounding box center [440, 121] width 48 height 9
click at [439, 136] on div "Drop tools here" at bounding box center [440, 132] width 43 height 9
click at [452, 145] on icon at bounding box center [452, 143] width 3 height 3
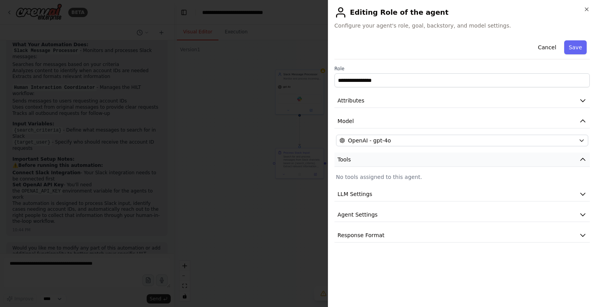
click at [387, 157] on button "Tools" at bounding box center [461, 160] width 255 height 14
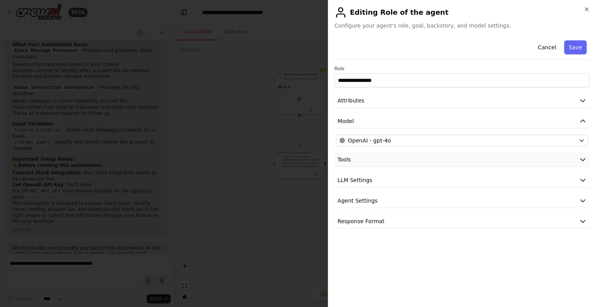
click at [387, 157] on button "Tools" at bounding box center [461, 160] width 255 height 14
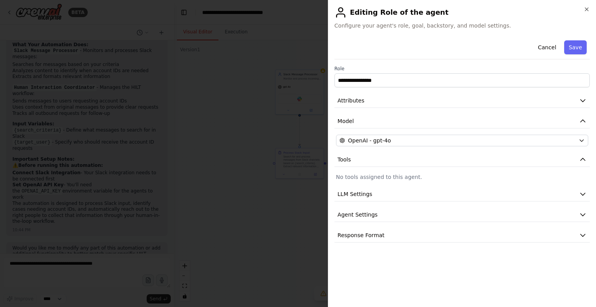
click at [378, 179] on p "No tools assigned to this agent." at bounding box center [462, 177] width 252 height 8
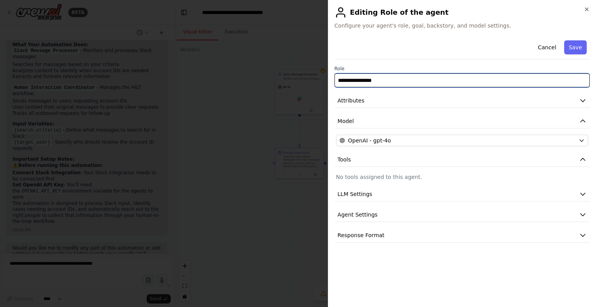
click at [377, 80] on input "**********" at bounding box center [461, 80] width 255 height 14
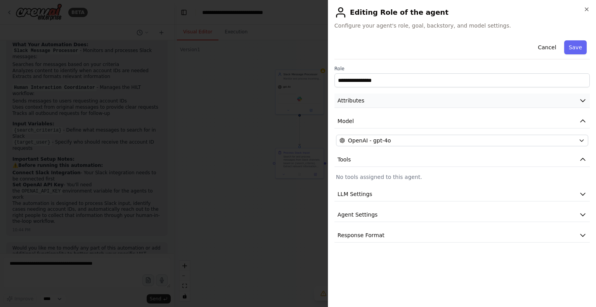
click at [378, 99] on button "Attributes" at bounding box center [461, 101] width 255 height 14
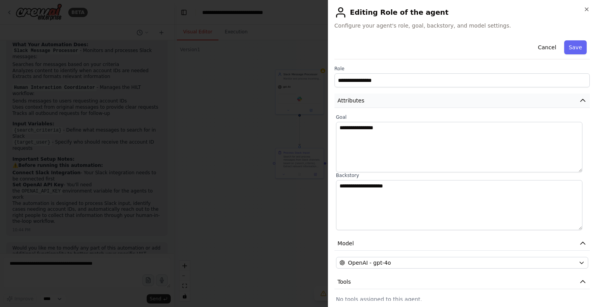
click at [378, 99] on button "Attributes" at bounding box center [461, 101] width 255 height 14
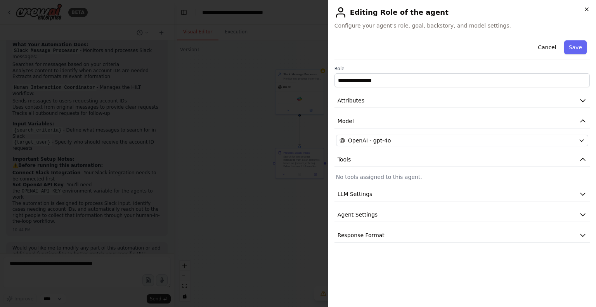
click at [588, 6] on div "**********" at bounding box center [462, 153] width 268 height 307
click at [587, 10] on icon "button" at bounding box center [587, 9] width 6 height 6
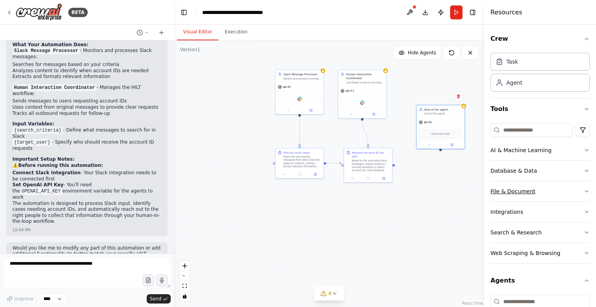
click at [550, 189] on button "File & Document" at bounding box center [539, 191] width 99 height 20
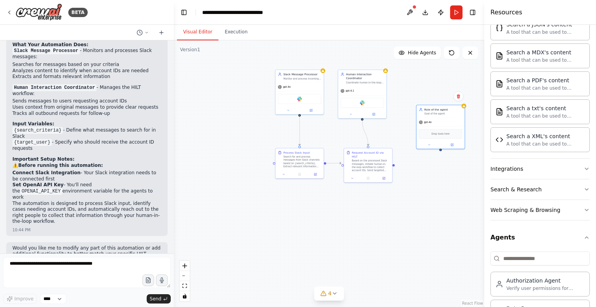
scroll to position [274, 0]
click at [566, 204] on button "Web Scraping & Browsing" at bounding box center [539, 209] width 99 height 20
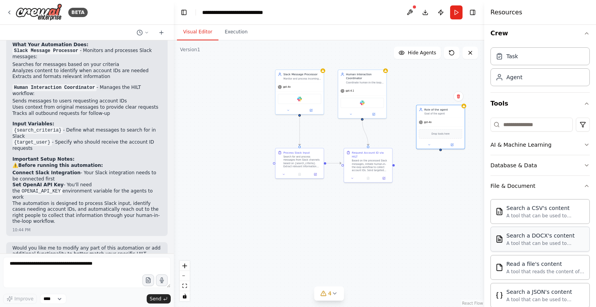
scroll to position [5, 0]
click at [549, 180] on button "File & Document" at bounding box center [539, 187] width 99 height 20
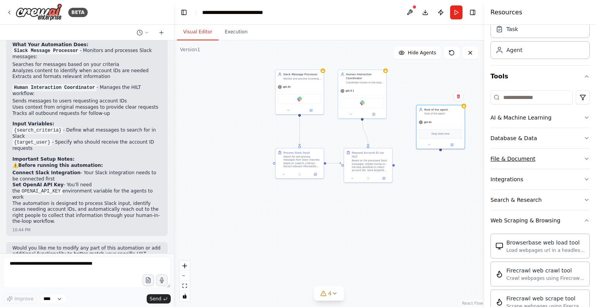
scroll to position [36, 0]
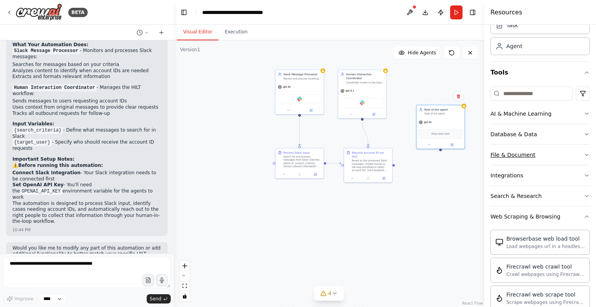
click at [549, 180] on button "Integrations" at bounding box center [539, 175] width 99 height 20
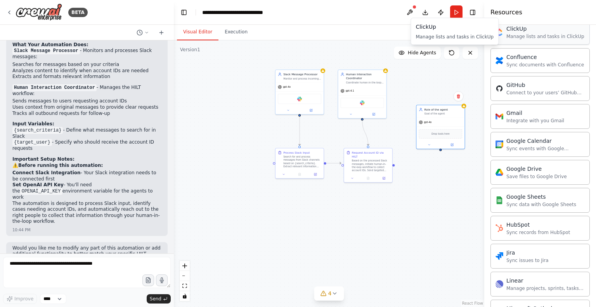
scroll to position [261, 0]
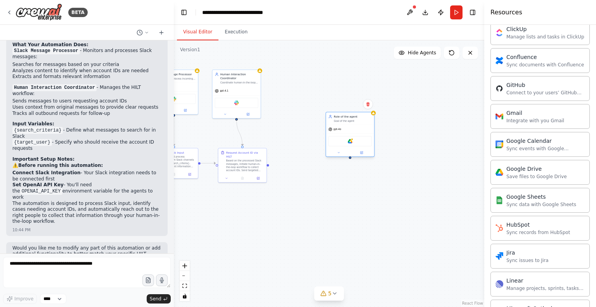
drag, startPoint x: 436, startPoint y: 135, endPoint x: 327, endPoint y: 147, distance: 109.7
click at [328, 146] on div "Google Drive" at bounding box center [349, 141] width 43 height 10
click at [332, 146] on img at bounding box center [330, 145] width 5 height 5
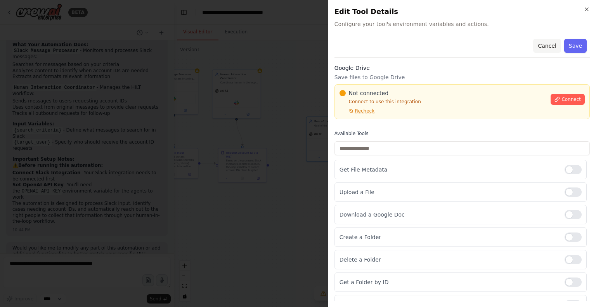
click at [543, 45] on button "Cancel" at bounding box center [547, 46] width 28 height 14
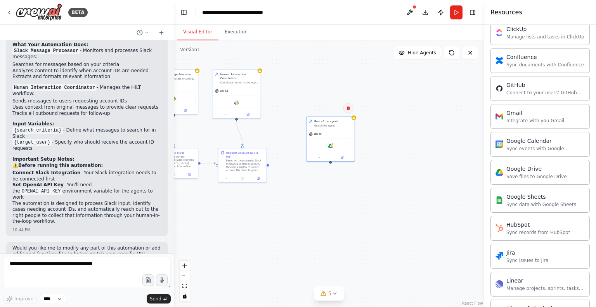
click at [348, 108] on icon at bounding box center [348, 108] width 3 height 4
click at [329, 109] on button "Confirm" at bounding box center [327, 107] width 28 height 9
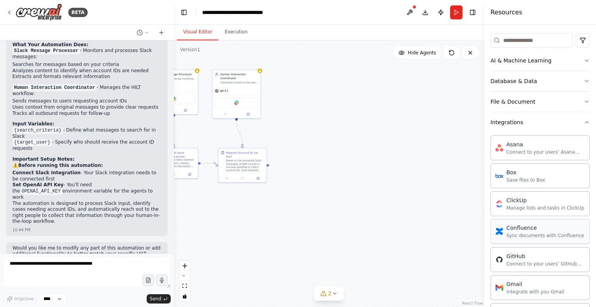
scroll to position [0, 0]
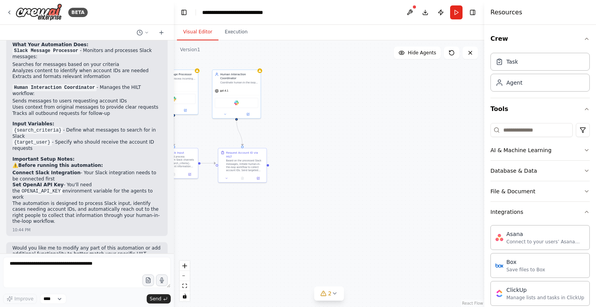
click at [417, 83] on div ".deletable-edge-delete-btn { width: 20px; height: 20px; border: 0px solid #ffff…" at bounding box center [329, 173] width 310 height 267
click at [584, 42] on icon "button" at bounding box center [587, 39] width 6 height 6
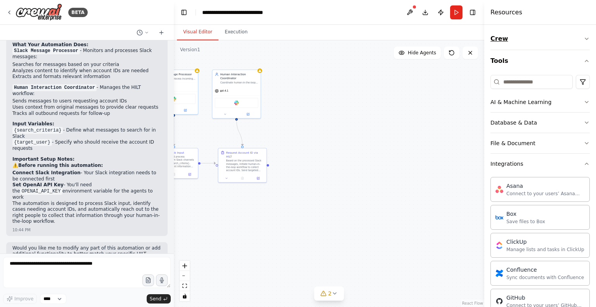
click at [584, 42] on icon "button" at bounding box center [587, 39] width 6 height 6
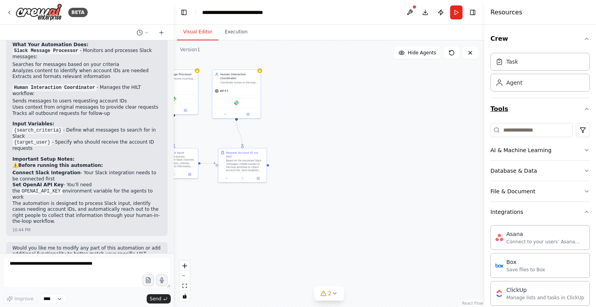
click at [576, 108] on button "Tools" at bounding box center [539, 109] width 99 height 22
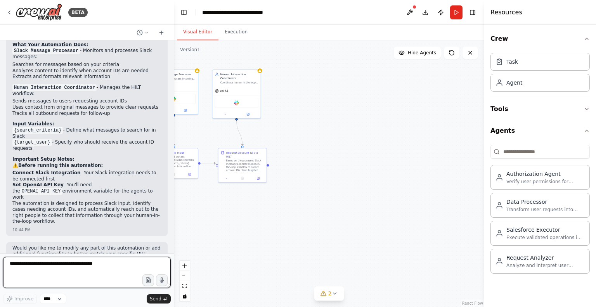
click at [54, 269] on textarea at bounding box center [87, 272] width 168 height 31
type textarea "**********"
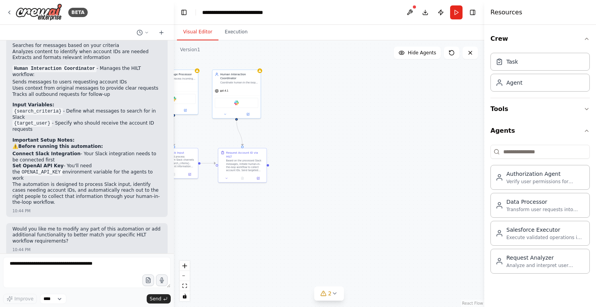
scroll to position [804, 0]
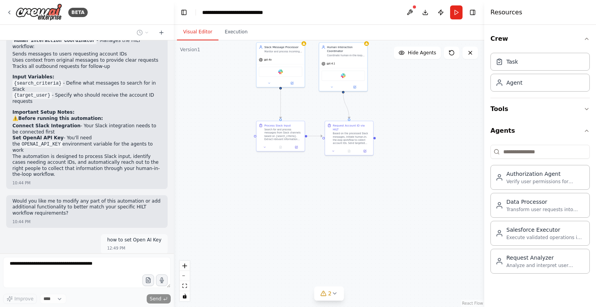
drag, startPoint x: 341, startPoint y: 138, endPoint x: 446, endPoint y: 109, distance: 108.6
click at [446, 109] on div ".deletable-edge-delete-btn { width: 20px; height: 20px; border: 0px solid #ffff…" at bounding box center [329, 173] width 310 height 267
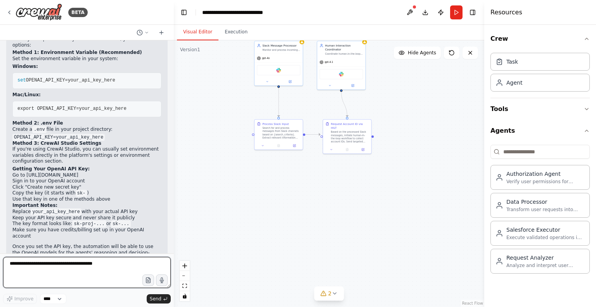
scroll to position [1051, 0]
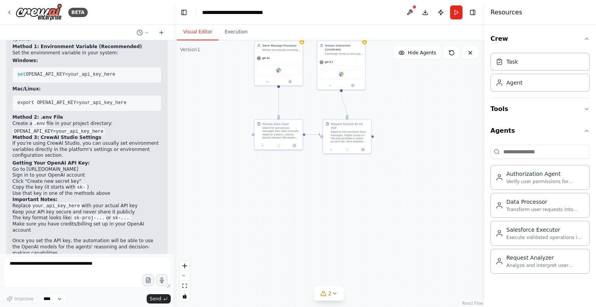
click at [413, 6] on div at bounding box center [414, 7] width 5 height 5
click at [409, 14] on button at bounding box center [410, 12] width 12 height 14
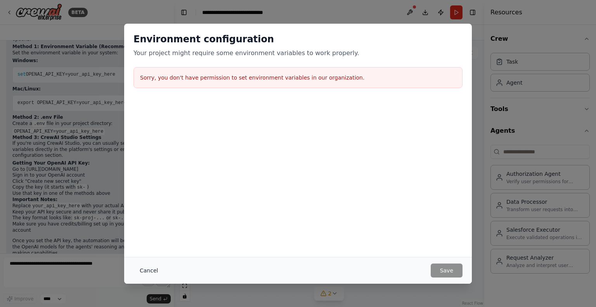
click at [147, 271] on button "Cancel" at bounding box center [148, 270] width 31 height 14
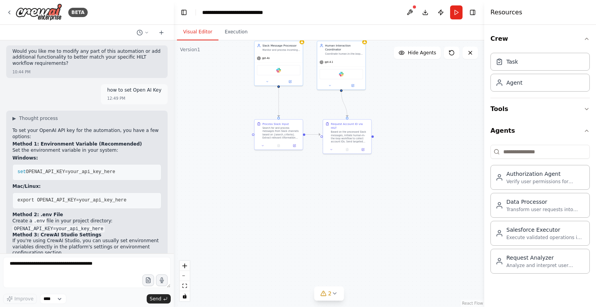
scroll to position [954, 0]
click at [237, 35] on button "Execution" at bounding box center [235, 32] width 35 height 16
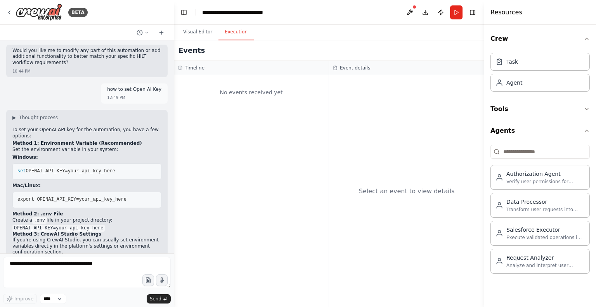
click at [239, 105] on div "No events received yet" at bounding box center [251, 92] width 147 height 26
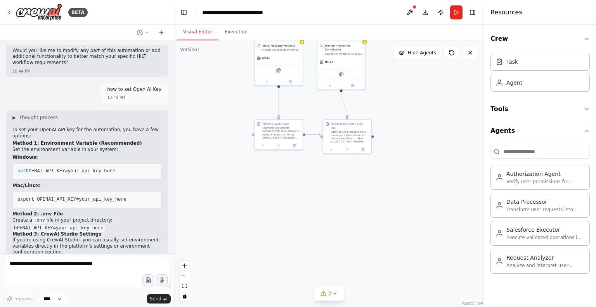
click at [190, 32] on button "Visual Editor" at bounding box center [198, 32] width 42 height 16
click at [288, 80] on button at bounding box center [290, 80] width 22 height 5
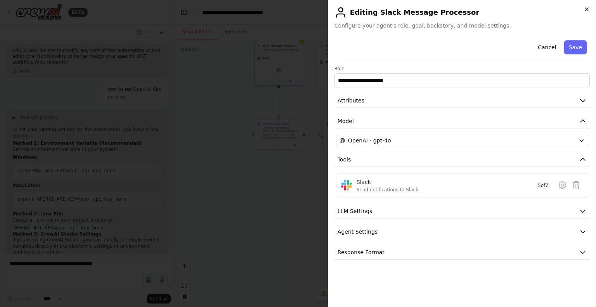
click at [587, 10] on icon "button" at bounding box center [587, 9] width 6 height 6
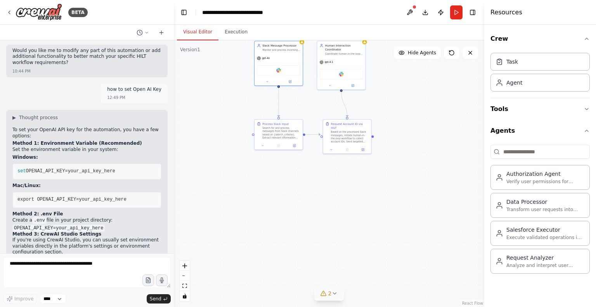
click at [326, 296] on icon at bounding box center [324, 293] width 6 height 6
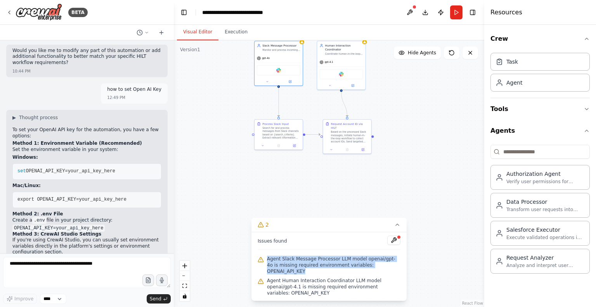
drag, startPoint x: 267, startPoint y: 272, endPoint x: 386, endPoint y: 276, distance: 119.2
click at [386, 274] on span "Agent Slack Message Processor LLM model openai/gpt-4o is missing required envir…" at bounding box center [333, 265] width 133 height 19
click at [289, 80] on icon at bounding box center [290, 81] width 2 height 2
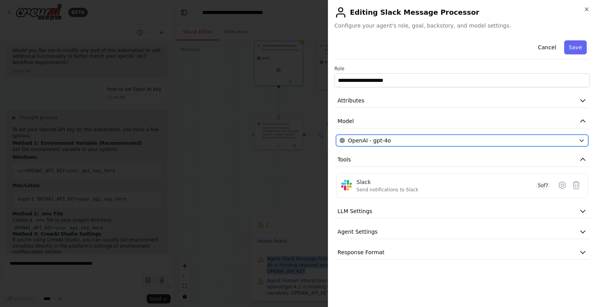
click at [387, 138] on span "OpenAI - gpt-4o" at bounding box center [369, 141] width 43 height 8
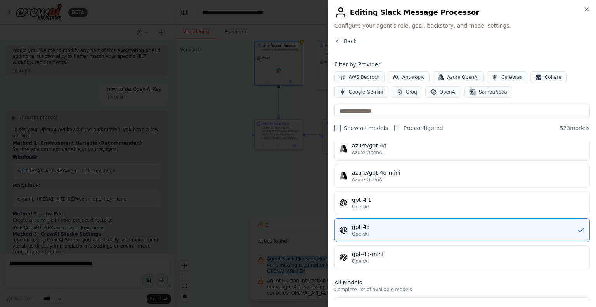
scroll to position [0, 0]
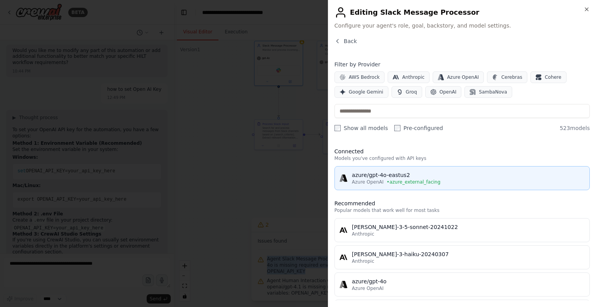
click at [463, 179] on div "Azure OpenAI • azure_external_facing" at bounding box center [468, 182] width 233 height 6
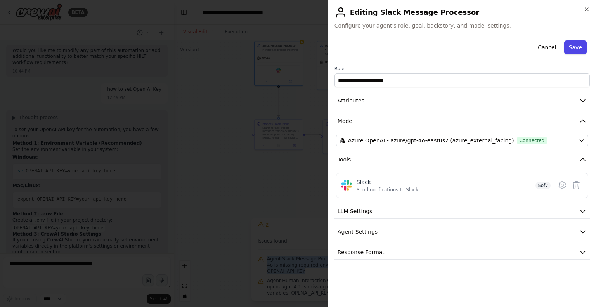
click at [579, 52] on button "Save" at bounding box center [575, 47] width 23 height 14
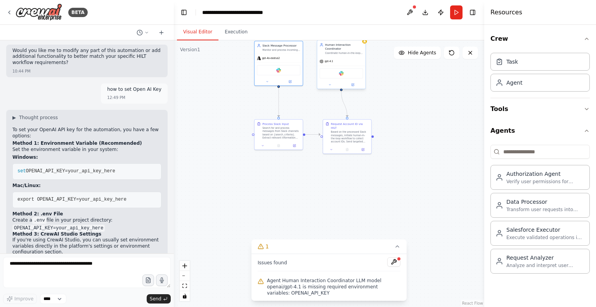
click at [354, 87] on div at bounding box center [341, 85] width 48 height 8
click at [354, 85] on button at bounding box center [353, 84] width 22 height 5
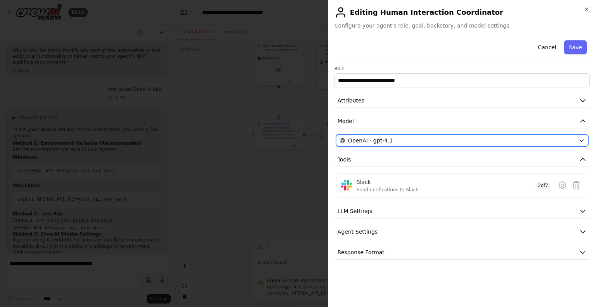
click at [430, 139] on div "OpenAI - gpt-4.1" at bounding box center [458, 141] width 236 height 8
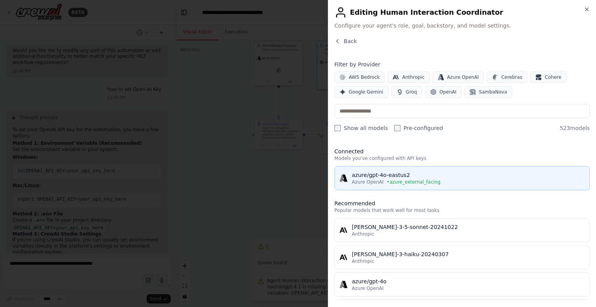
click at [426, 175] on div "azure/gpt-4o-eastus2" at bounding box center [468, 175] width 233 height 8
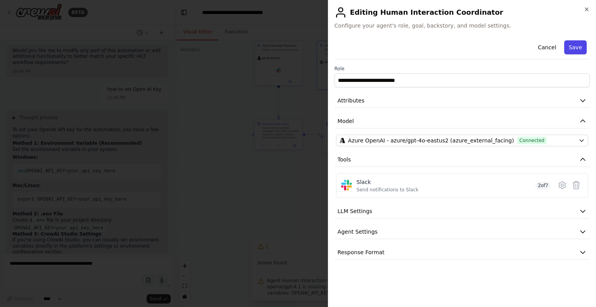
click at [579, 47] on button "Save" at bounding box center [575, 47] width 23 height 14
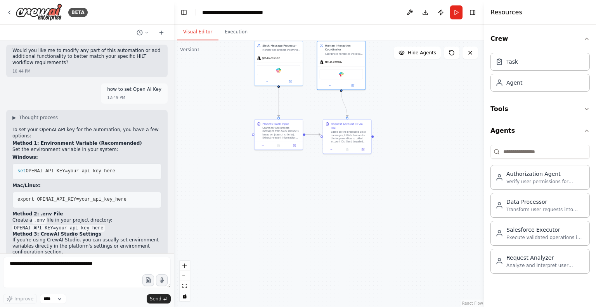
scroll to position [1051, 0]
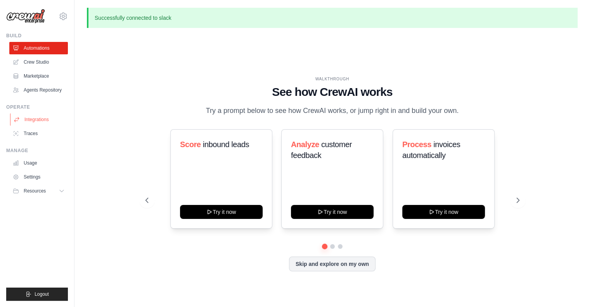
click at [36, 118] on link "Integrations" at bounding box center [39, 119] width 59 height 12
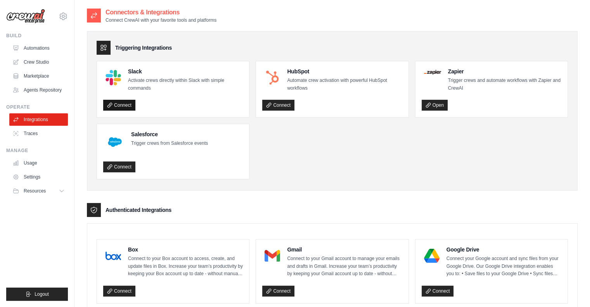
click at [120, 108] on link "Connect" at bounding box center [119, 105] width 32 height 11
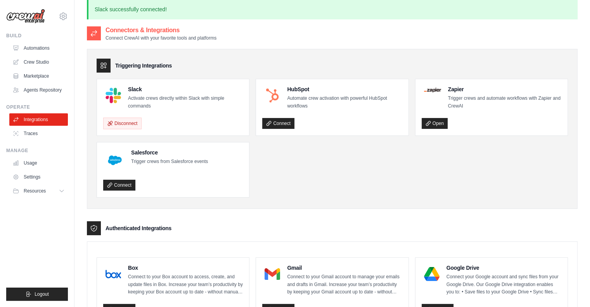
scroll to position [2, 0]
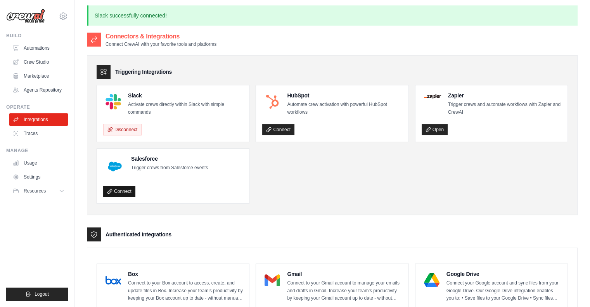
click at [120, 186] on link "Connect" at bounding box center [119, 191] width 32 height 11
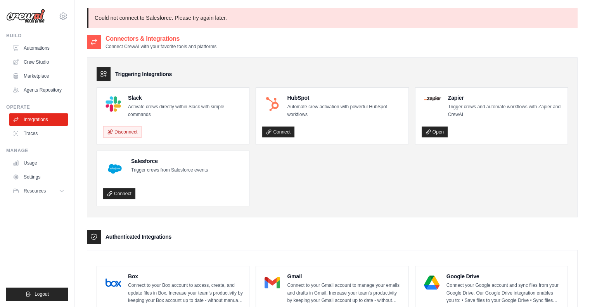
click at [138, 161] on h4 "Salesforce" at bounding box center [169, 161] width 77 height 8
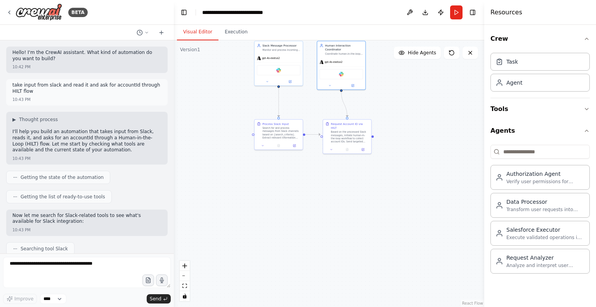
click at [408, 13] on button at bounding box center [410, 12] width 12 height 14
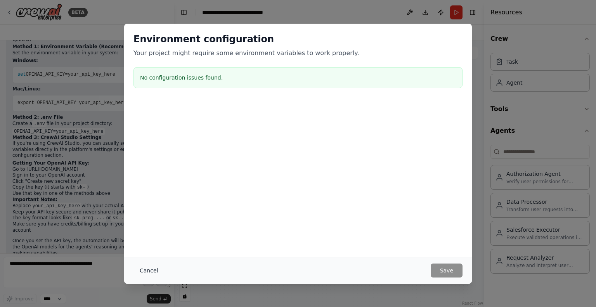
click at [145, 271] on button "Cancel" at bounding box center [148, 270] width 31 height 14
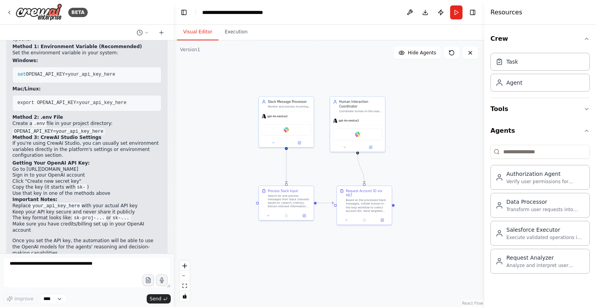
drag, startPoint x: 421, startPoint y: 99, endPoint x: 449, endPoint y: 199, distance: 104.4
click at [449, 199] on div ".deletable-edge-delete-btn { width: 20px; height: 20px; border: 0px solid #ffff…" at bounding box center [329, 173] width 310 height 267
